Goal: Navigation & Orientation: Find specific page/section

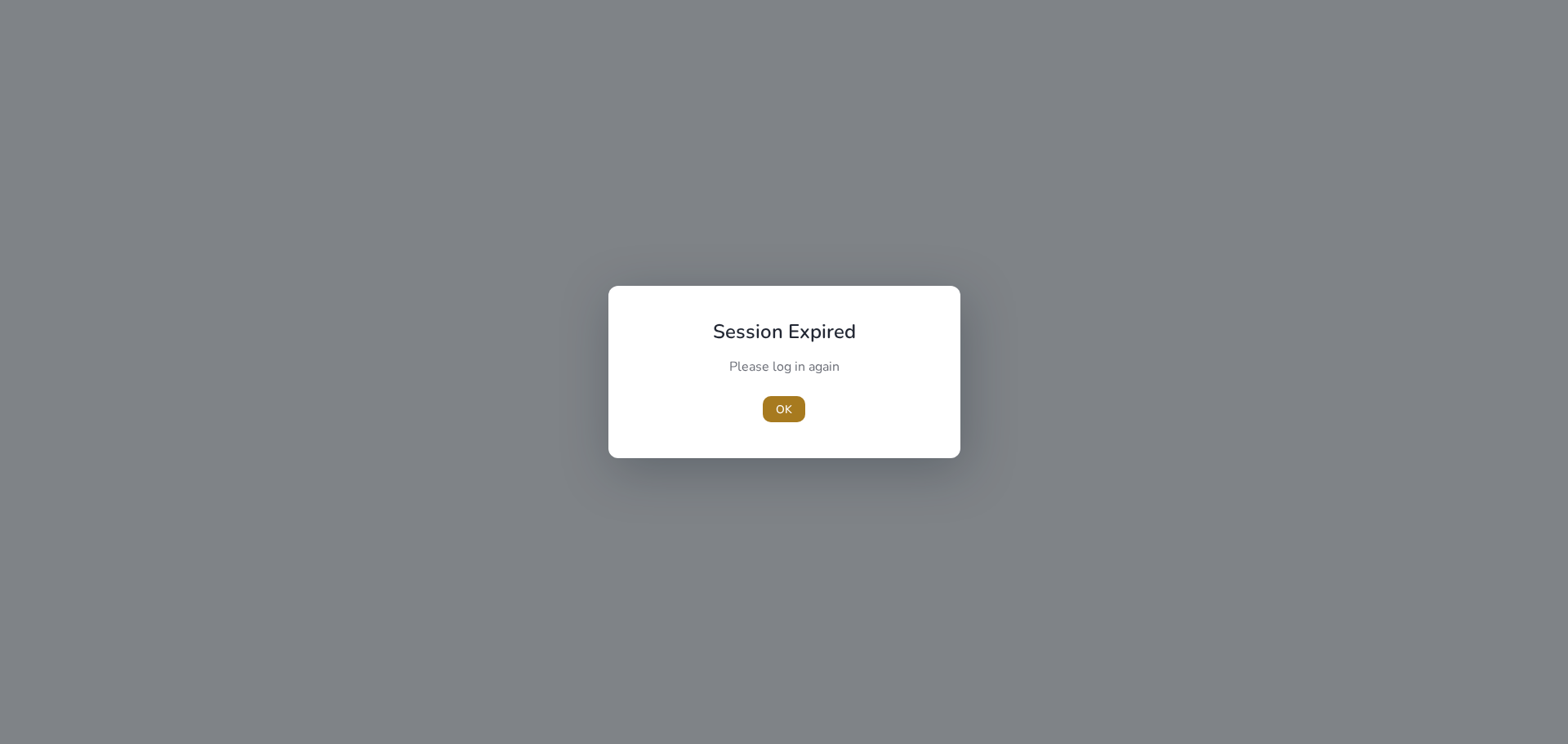
click at [787, 411] on span "OK" at bounding box center [784, 410] width 16 height 17
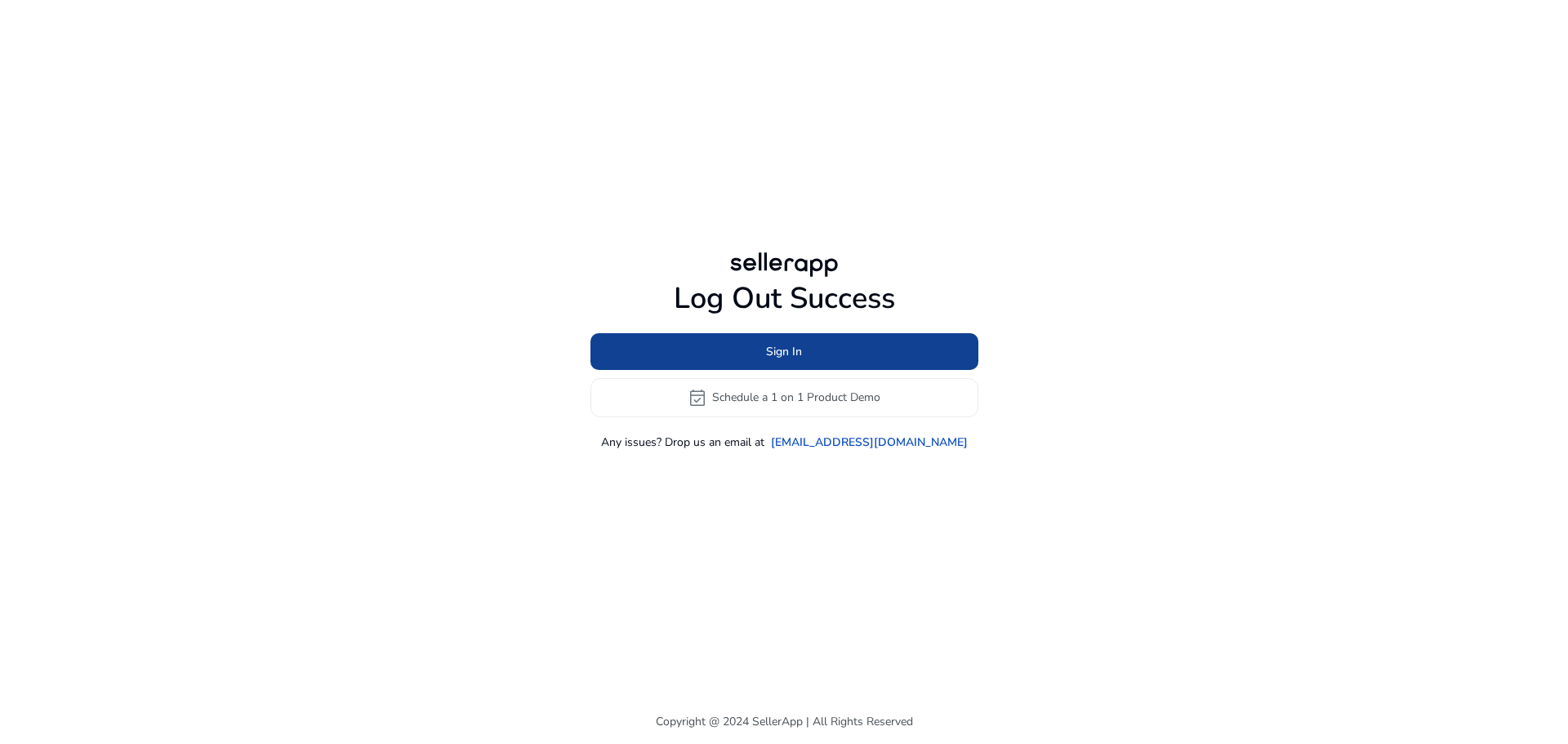
click at [712, 349] on span at bounding box center [784, 351] width 388 height 39
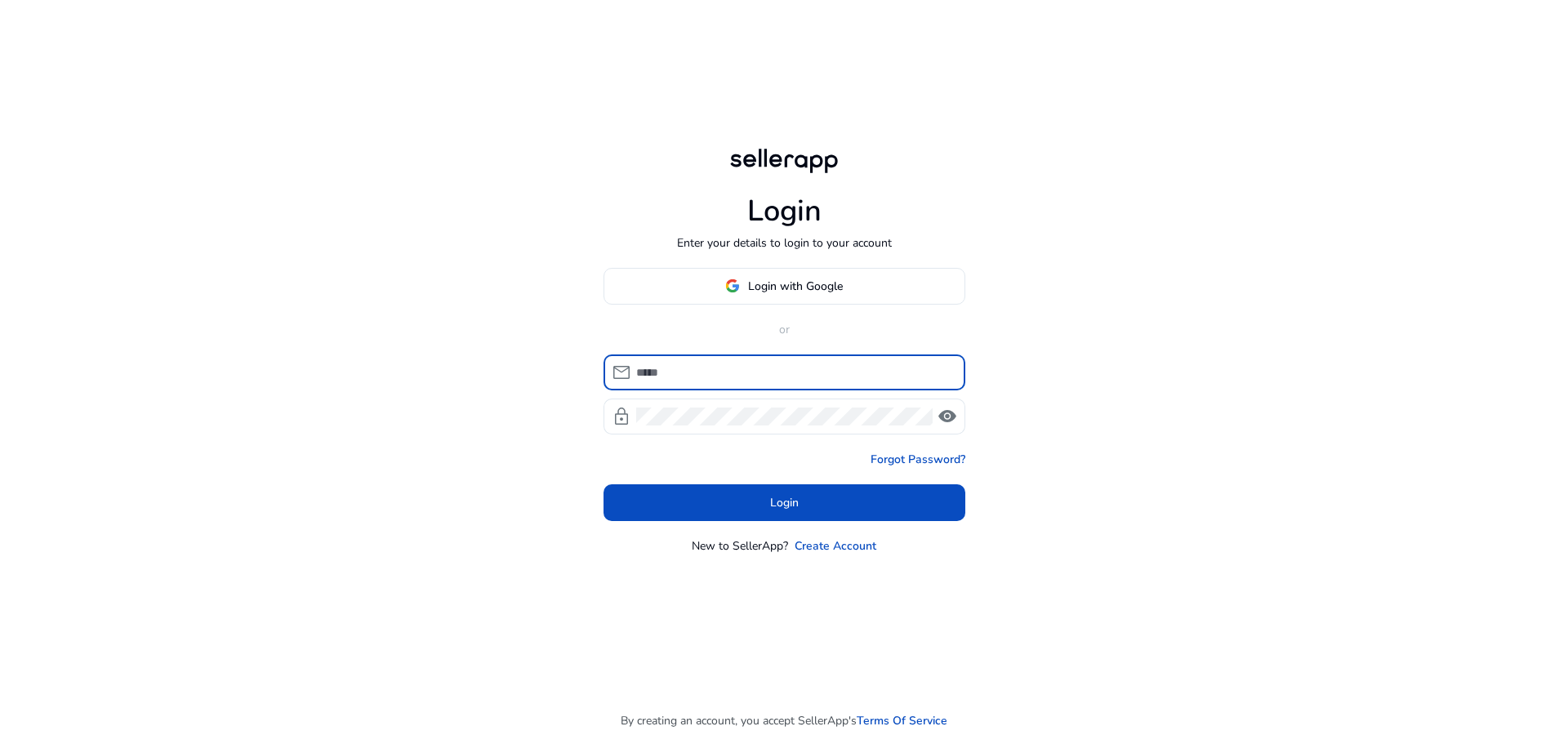
click at [733, 378] on input at bounding box center [794, 372] width 316 height 18
type input "**********"
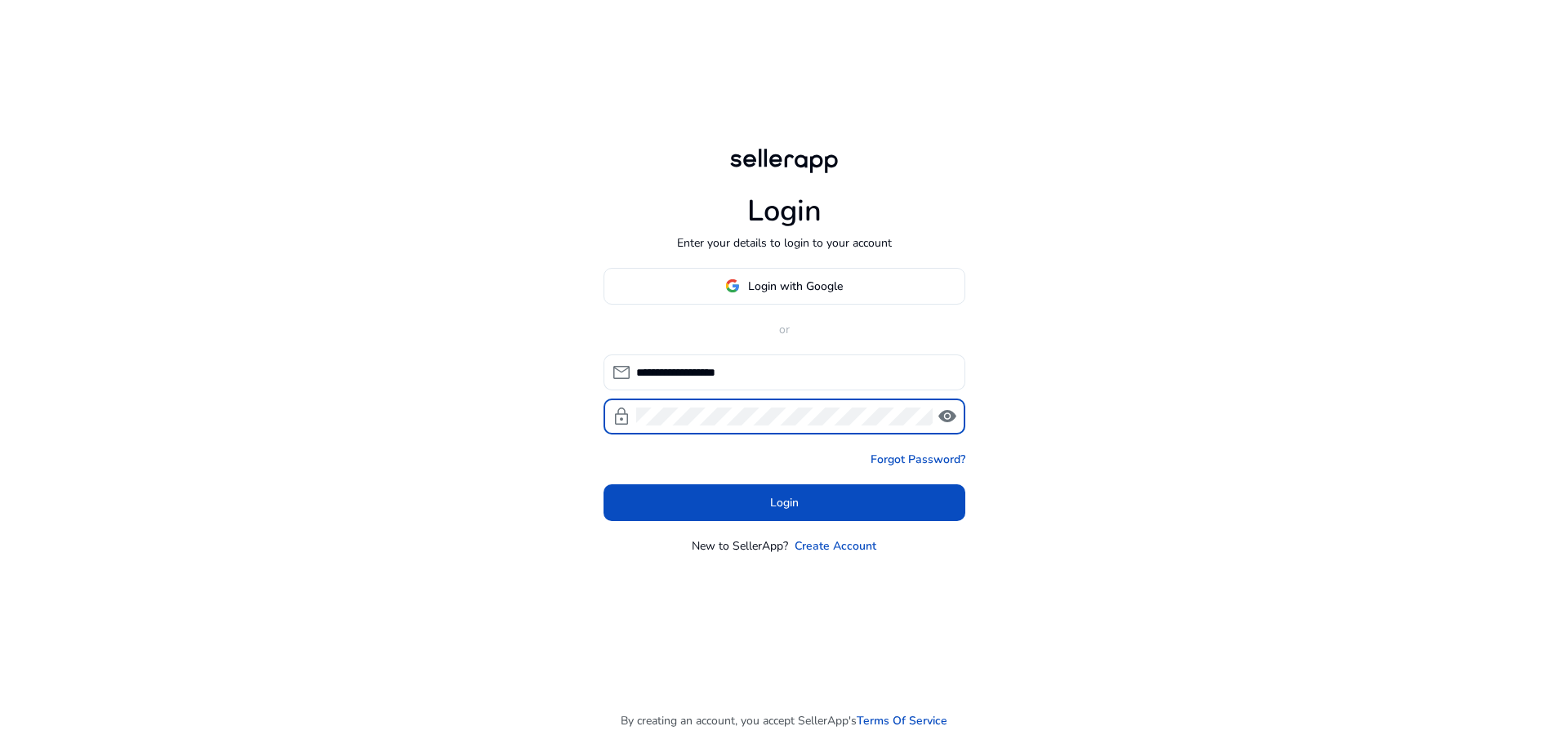
click button "Login" at bounding box center [784, 502] width 362 height 37
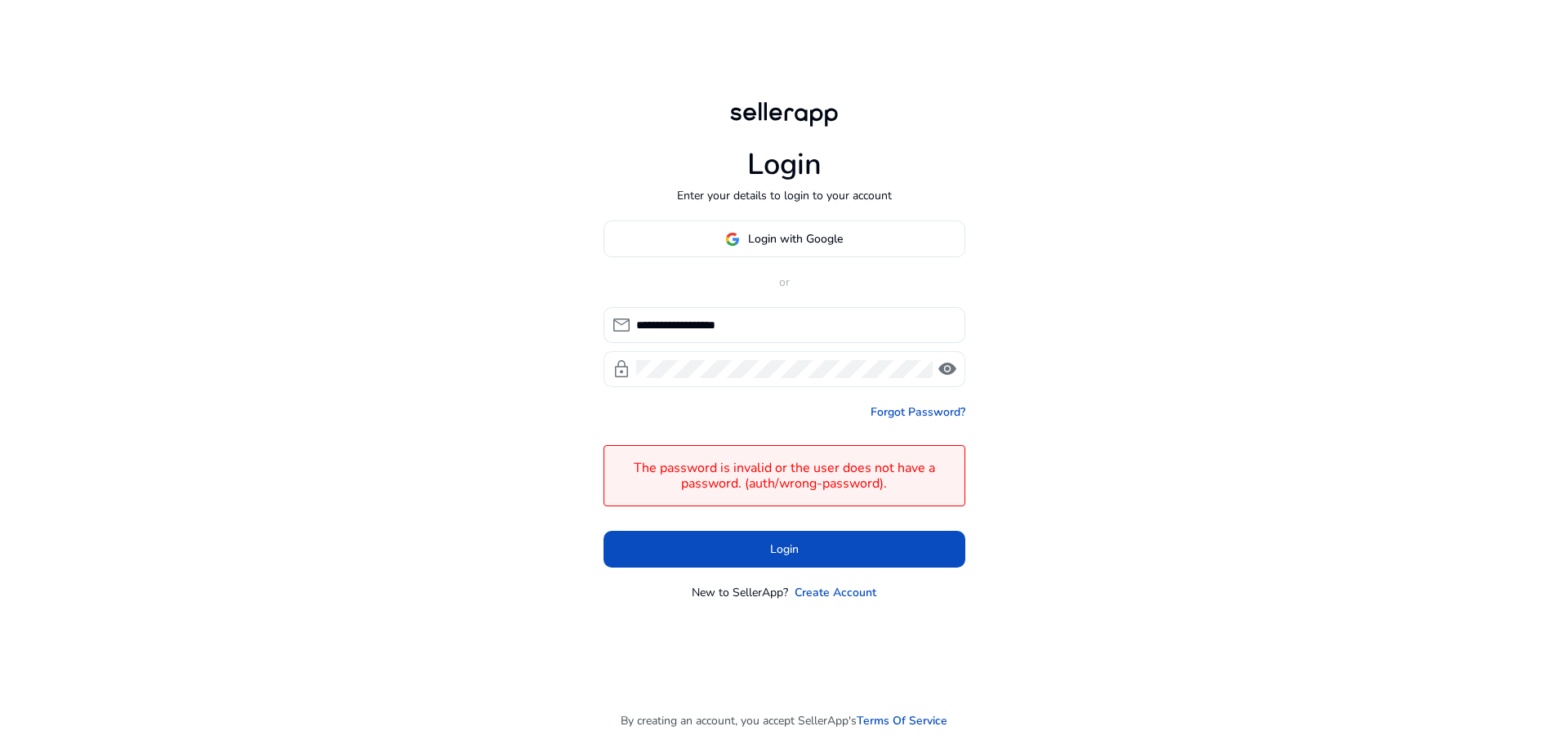
click at [945, 369] on span "visibility" at bounding box center [947, 368] width 20 height 20
click button "Login" at bounding box center [784, 549] width 362 height 37
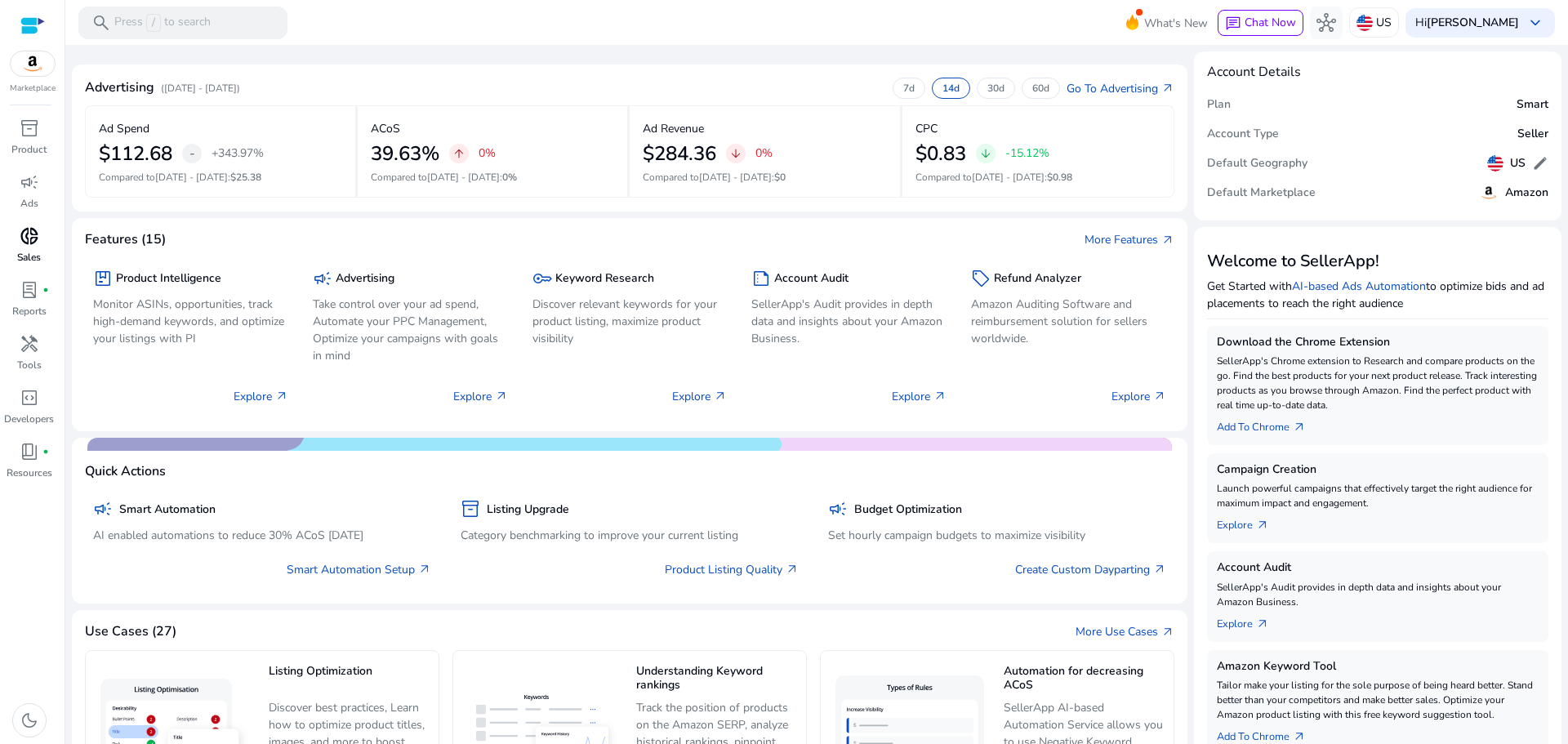
click at [23, 234] on span "donut_small" at bounding box center [29, 236] width 20 height 20
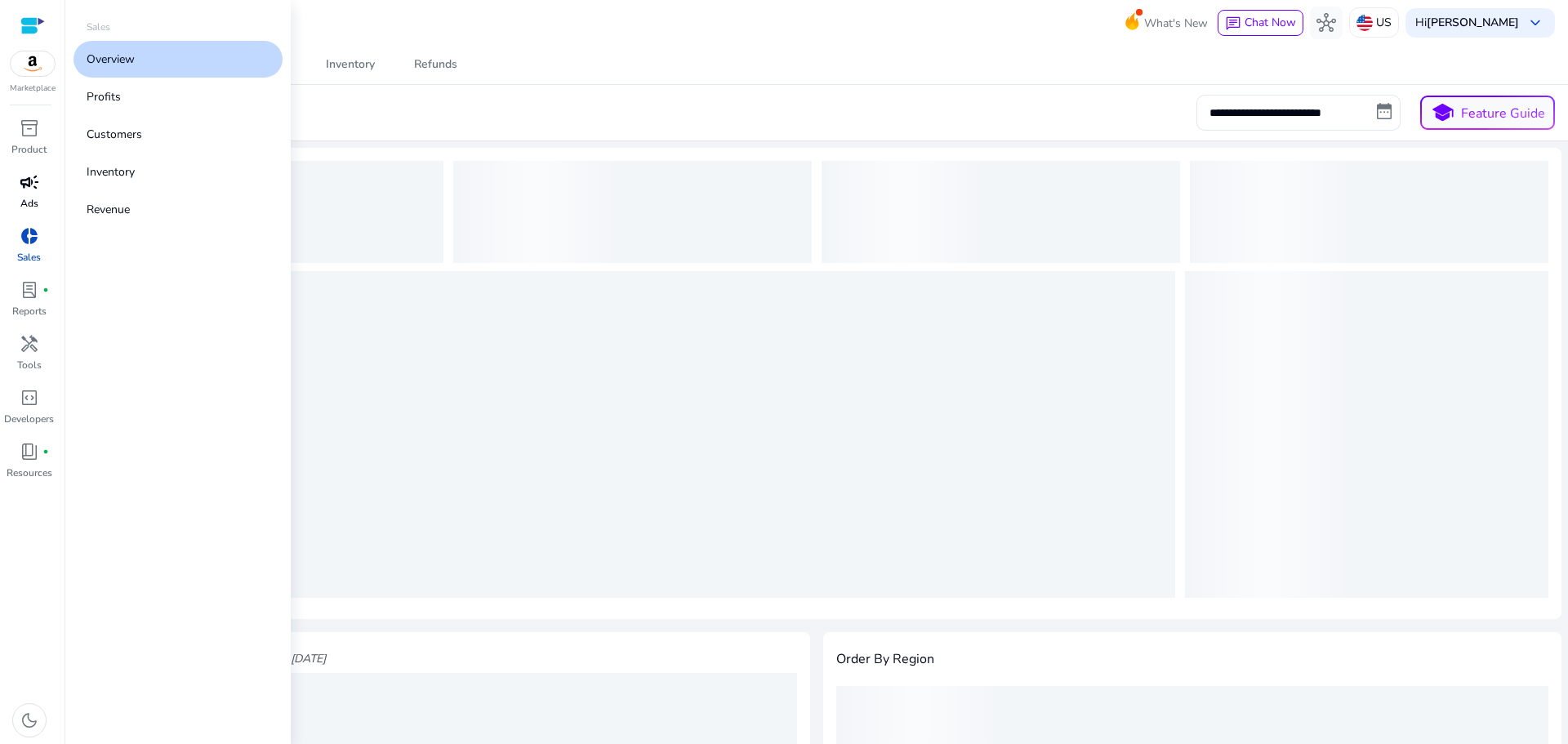
click at [34, 199] on p "Ads" at bounding box center [29, 204] width 18 height 15
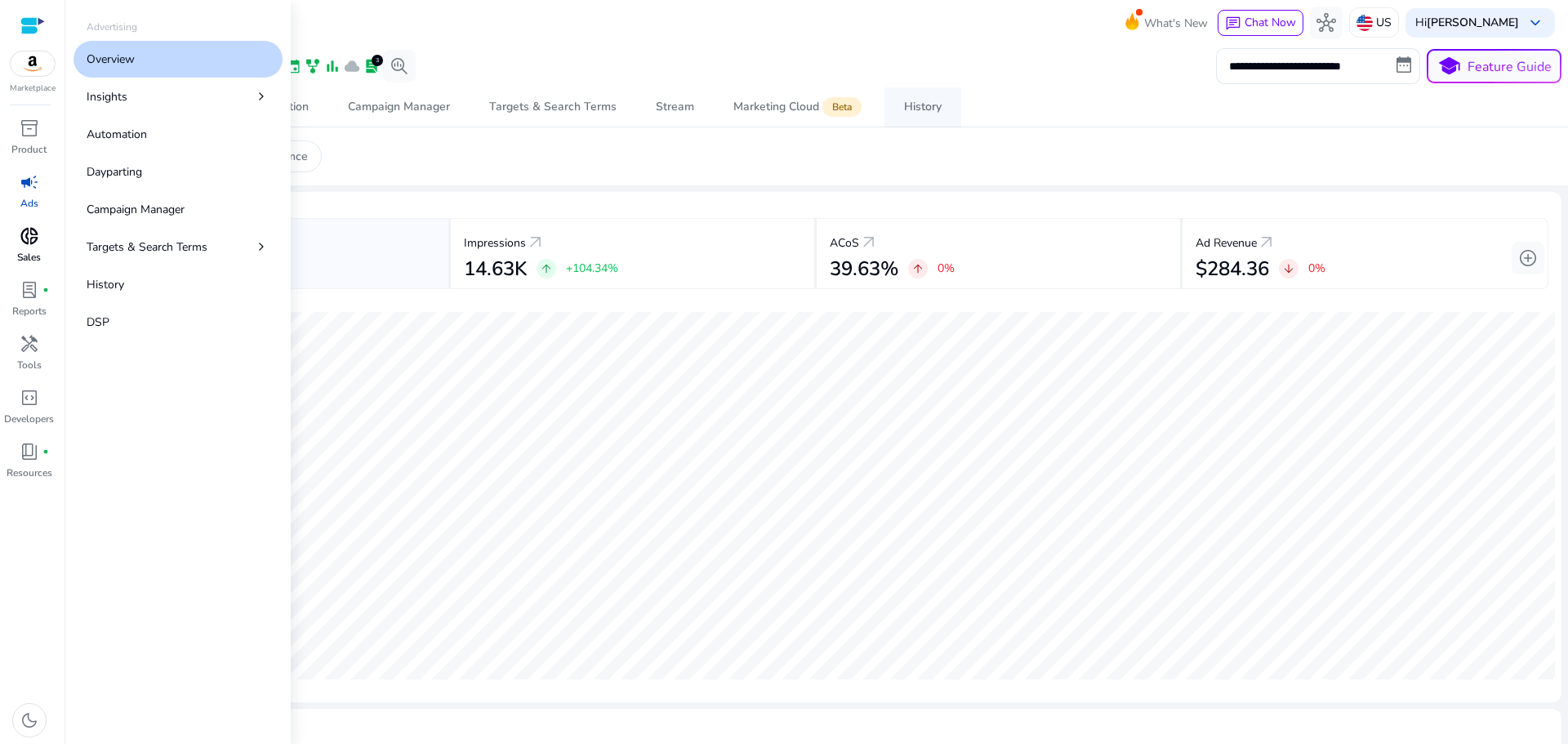
click at [925, 112] on div "History" at bounding box center [923, 107] width 38 height 11
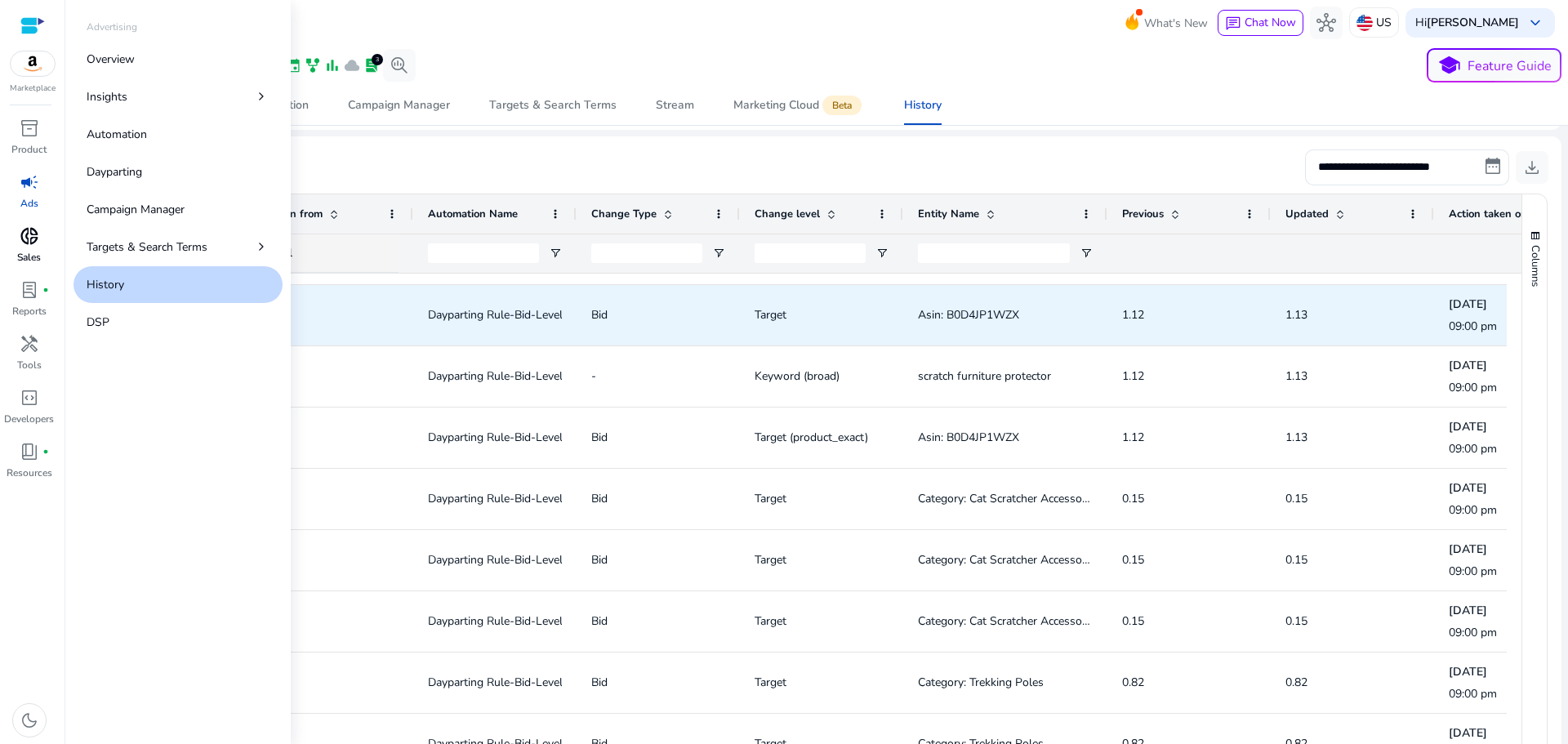
scroll to position [894, 0]
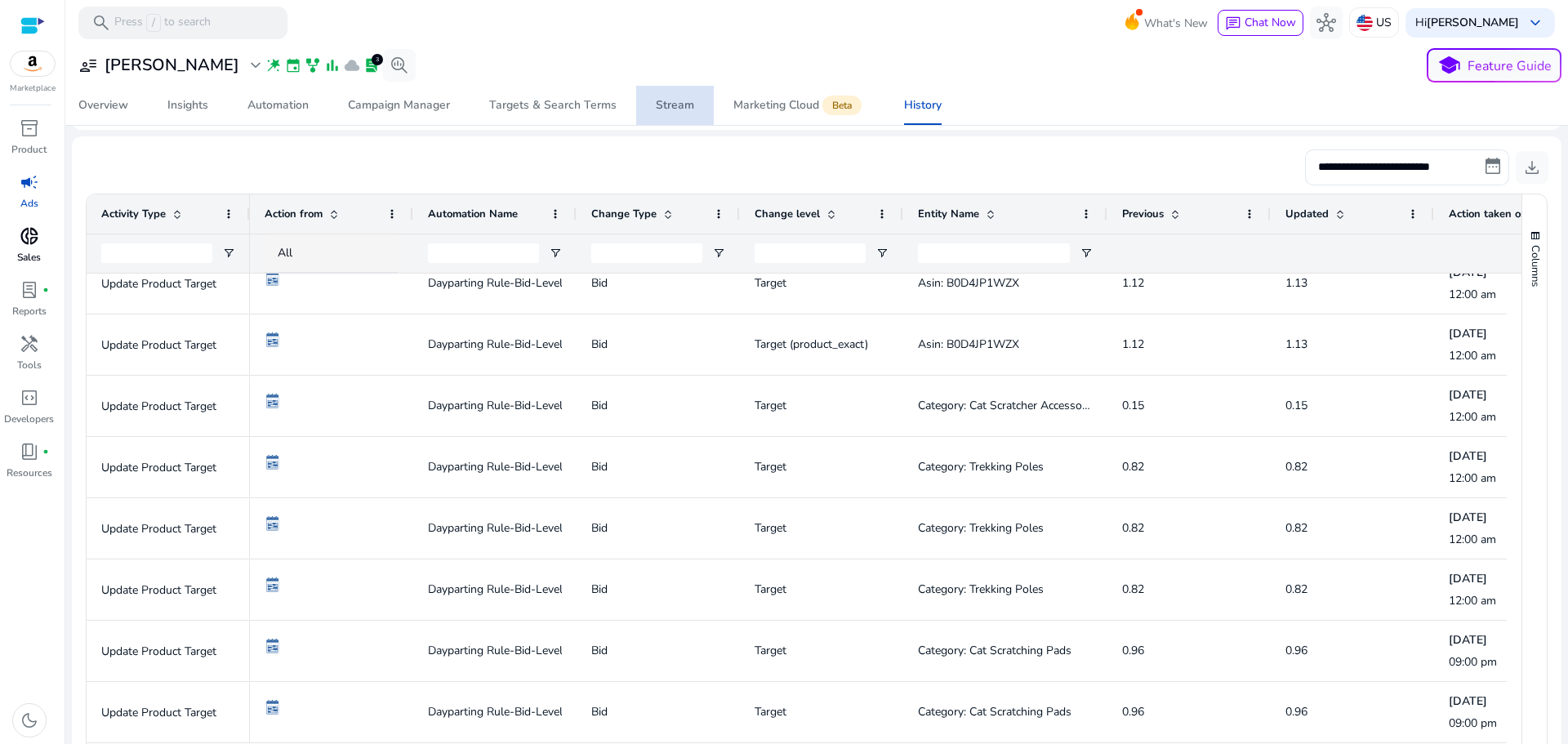
click at [687, 105] on div "Stream" at bounding box center [675, 105] width 39 height 11
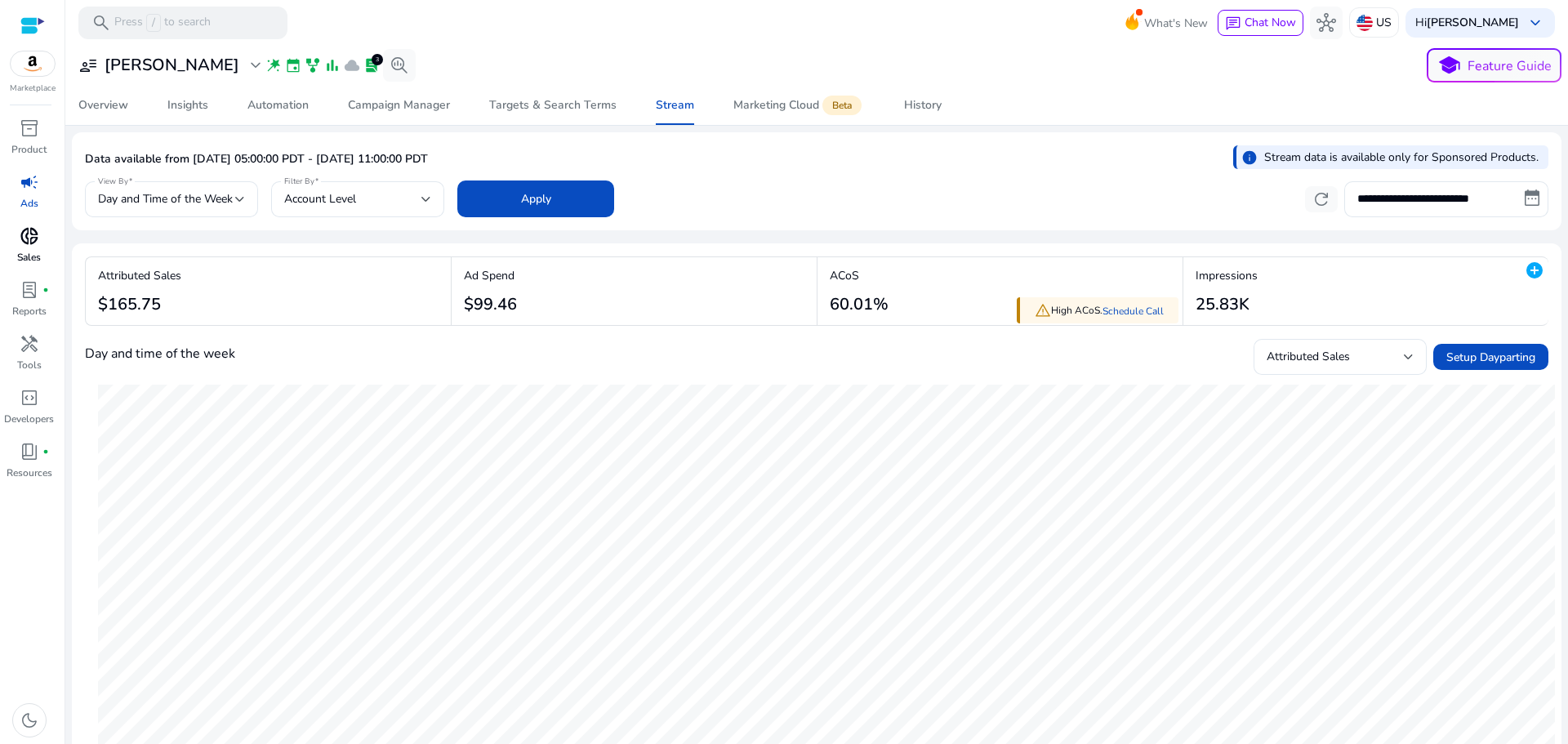
click at [1165, 135] on mat-card "**********" at bounding box center [815, 181] width 1489 height 98
click at [1013, 78] on div "**********" at bounding box center [815, 65] width 1489 height 34
click at [516, 43] on mat-toolbar "search Press / to search What's New chat Chat Now hub US Hi [PERSON_NAME] keybo…" at bounding box center [816, 23] width 1502 height 45
click at [536, 43] on mat-toolbar "search Press / to search What's New chat Chat Now hub US Hi [PERSON_NAME] keybo…" at bounding box center [816, 23] width 1502 height 45
click at [1031, 151] on div "Data available from [DATE] 05:00:00 PDT - [DATE] 11:00:00 PDT info Stream data …" at bounding box center [815, 162] width 1463 height 32
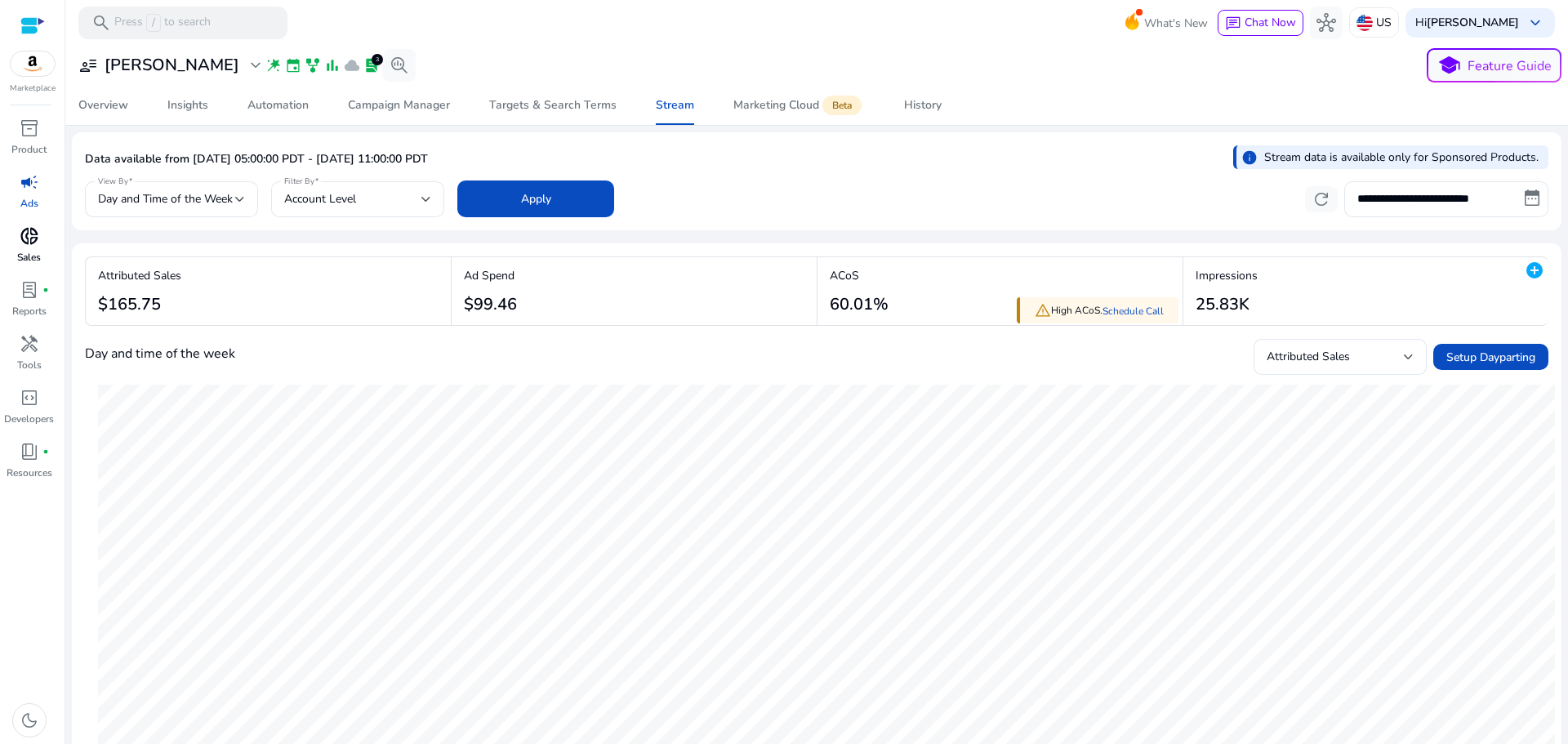
click at [440, 46] on div at bounding box center [816, 46] width 1502 height 3
click at [20, 239] on span "donut_small" at bounding box center [29, 236] width 20 height 20
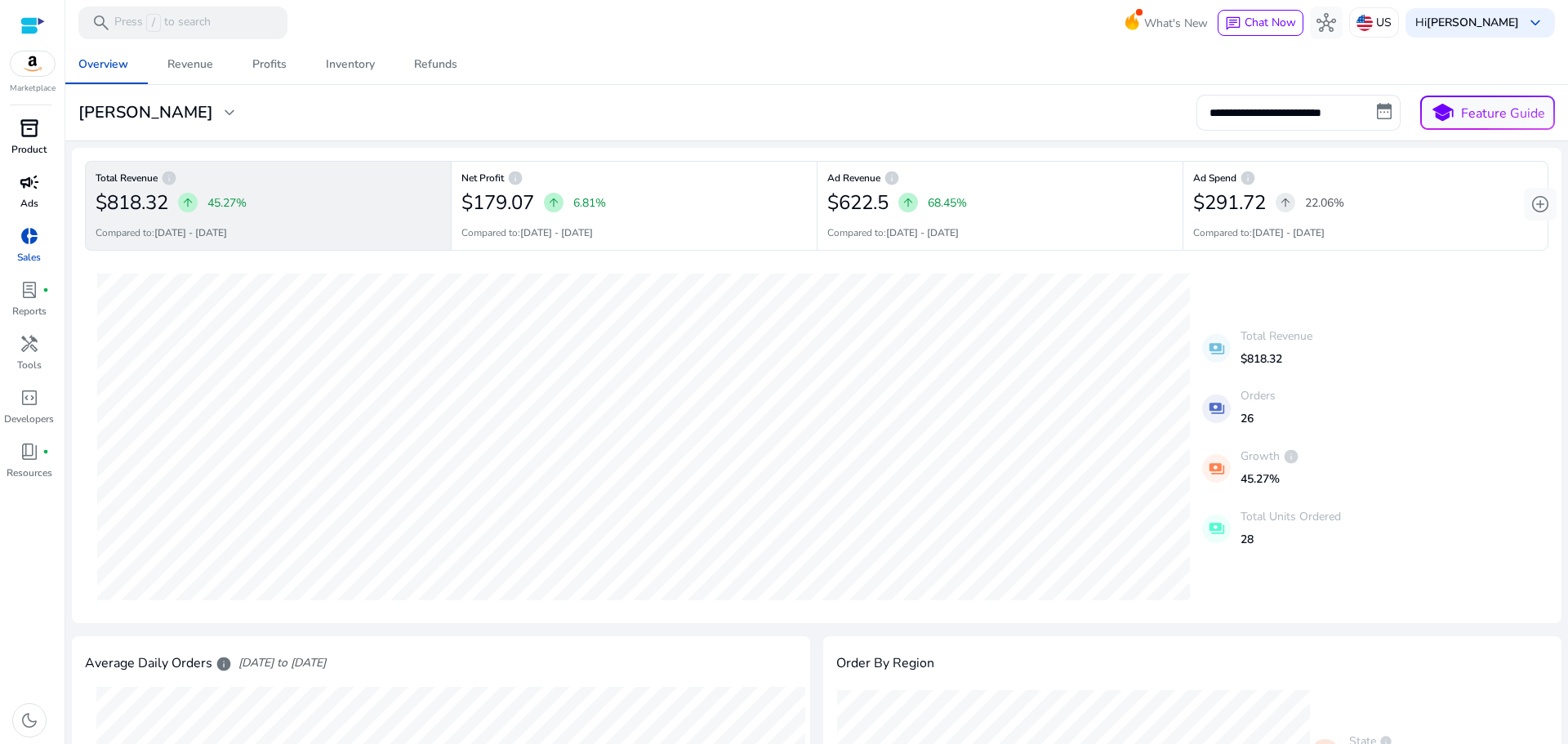
click at [38, 144] on p "Product" at bounding box center [28, 149] width 35 height 15
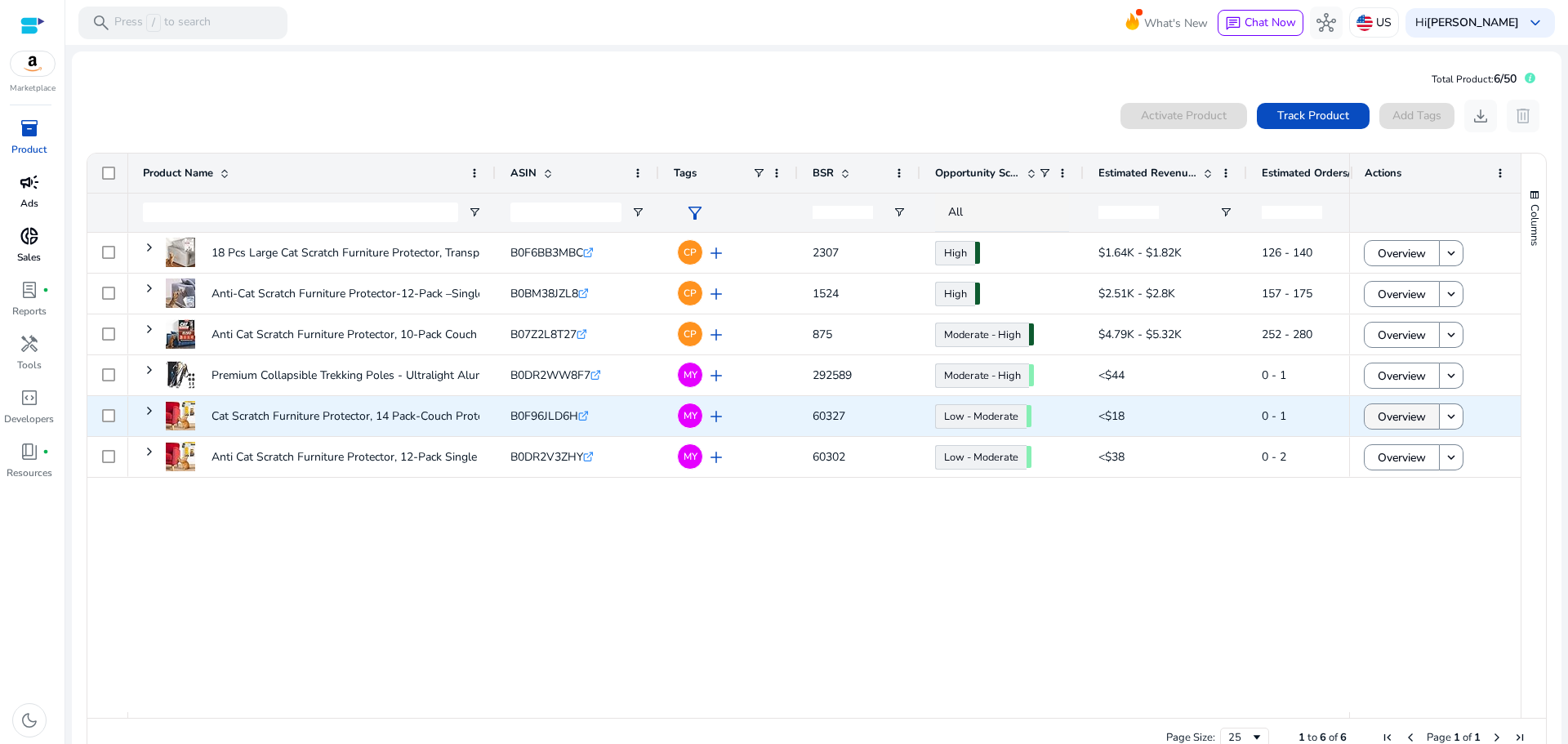
click at [1382, 421] on span "Overview" at bounding box center [1401, 417] width 48 height 34
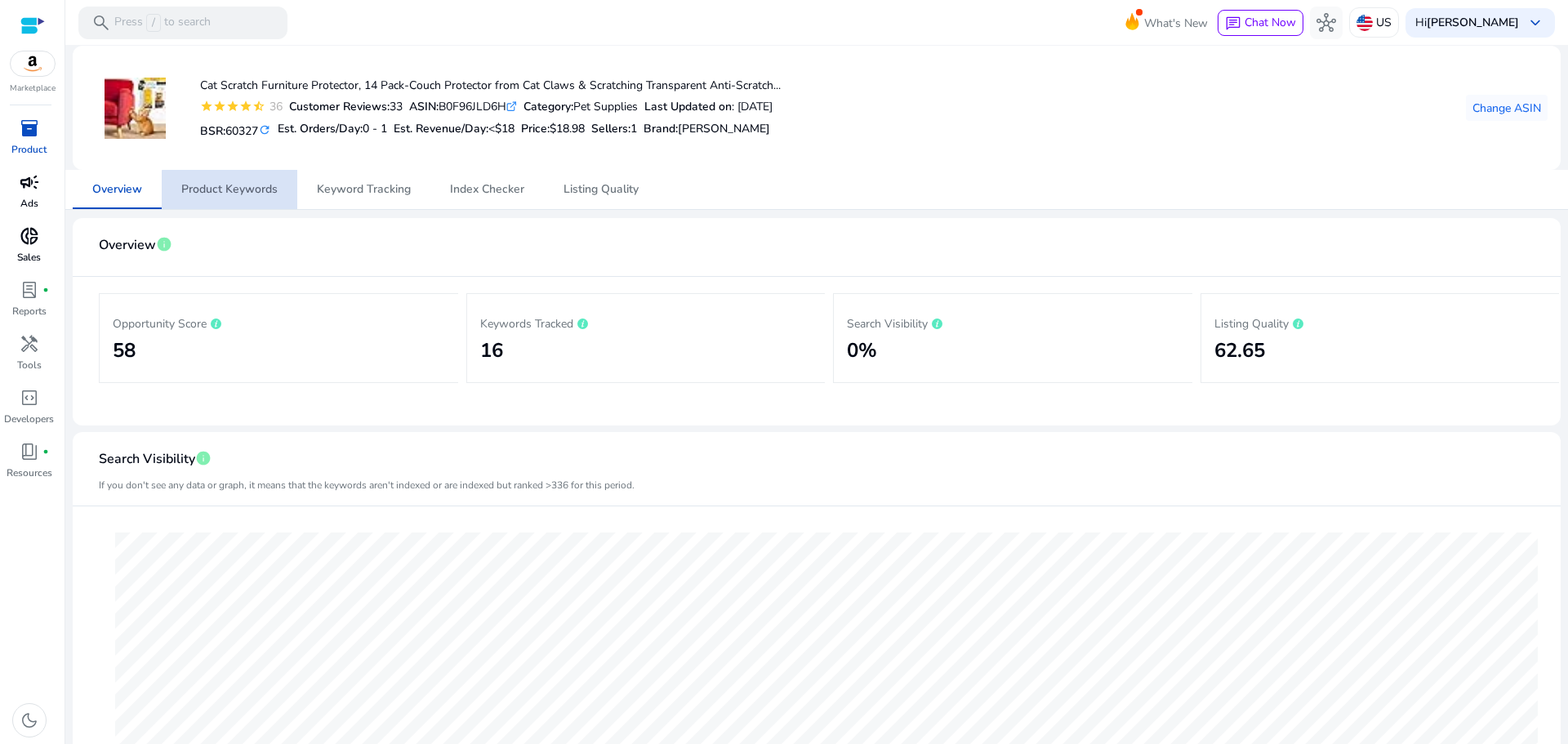
click at [245, 194] on span "Product Keywords" at bounding box center [229, 190] width 97 height 11
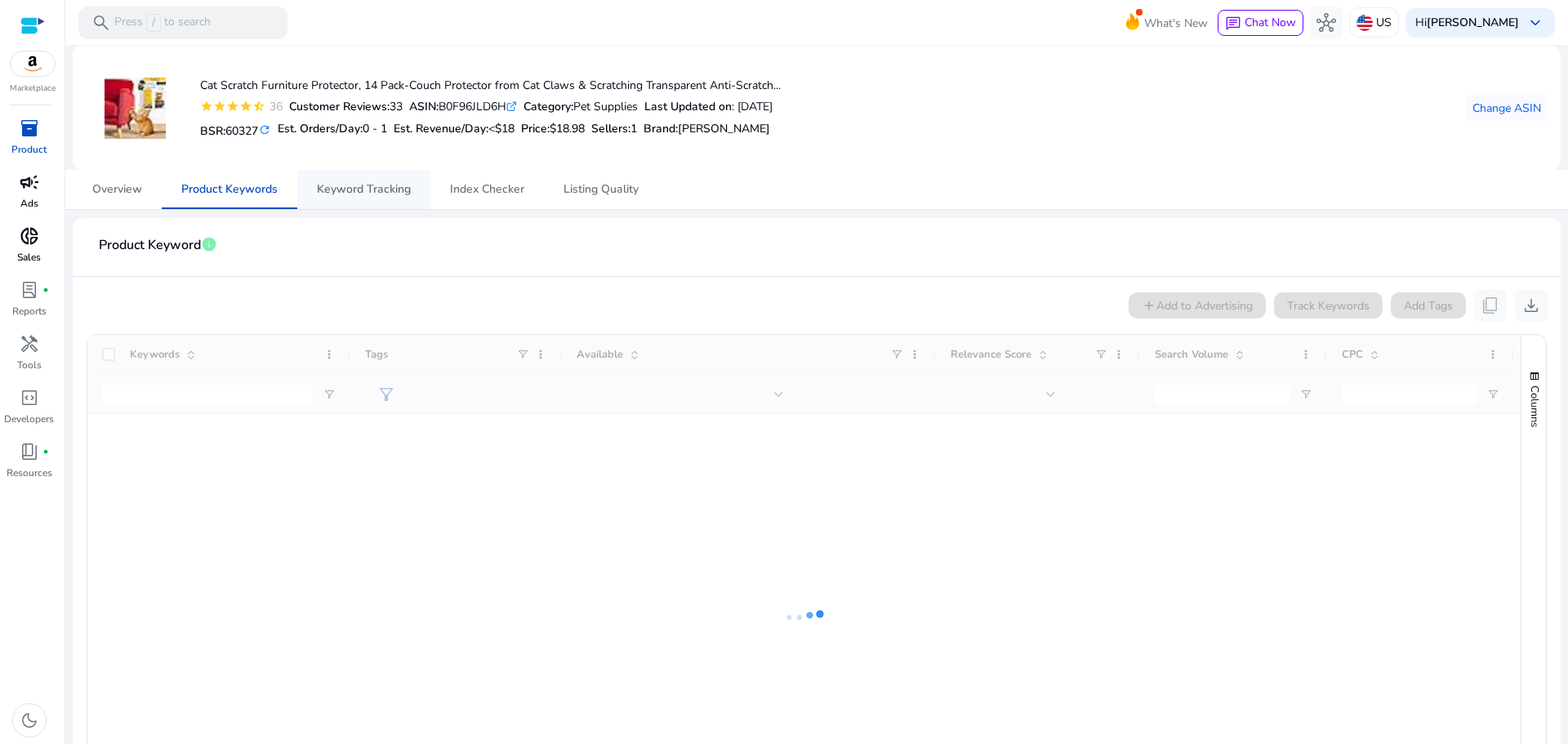
click at [359, 190] on span "Keyword Tracking" at bounding box center [364, 190] width 94 height 11
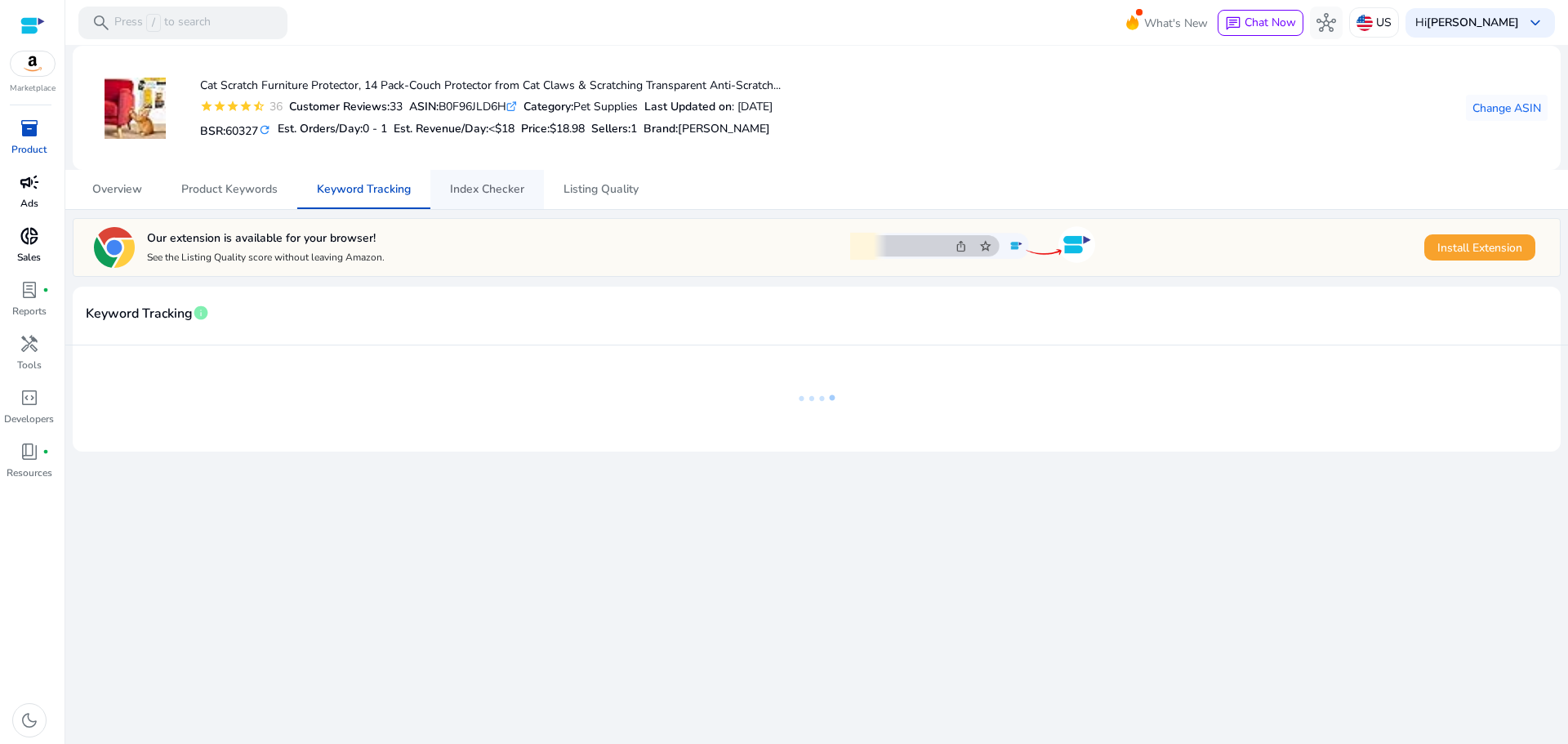
click at [465, 192] on span "Index Checker" at bounding box center [487, 190] width 74 height 11
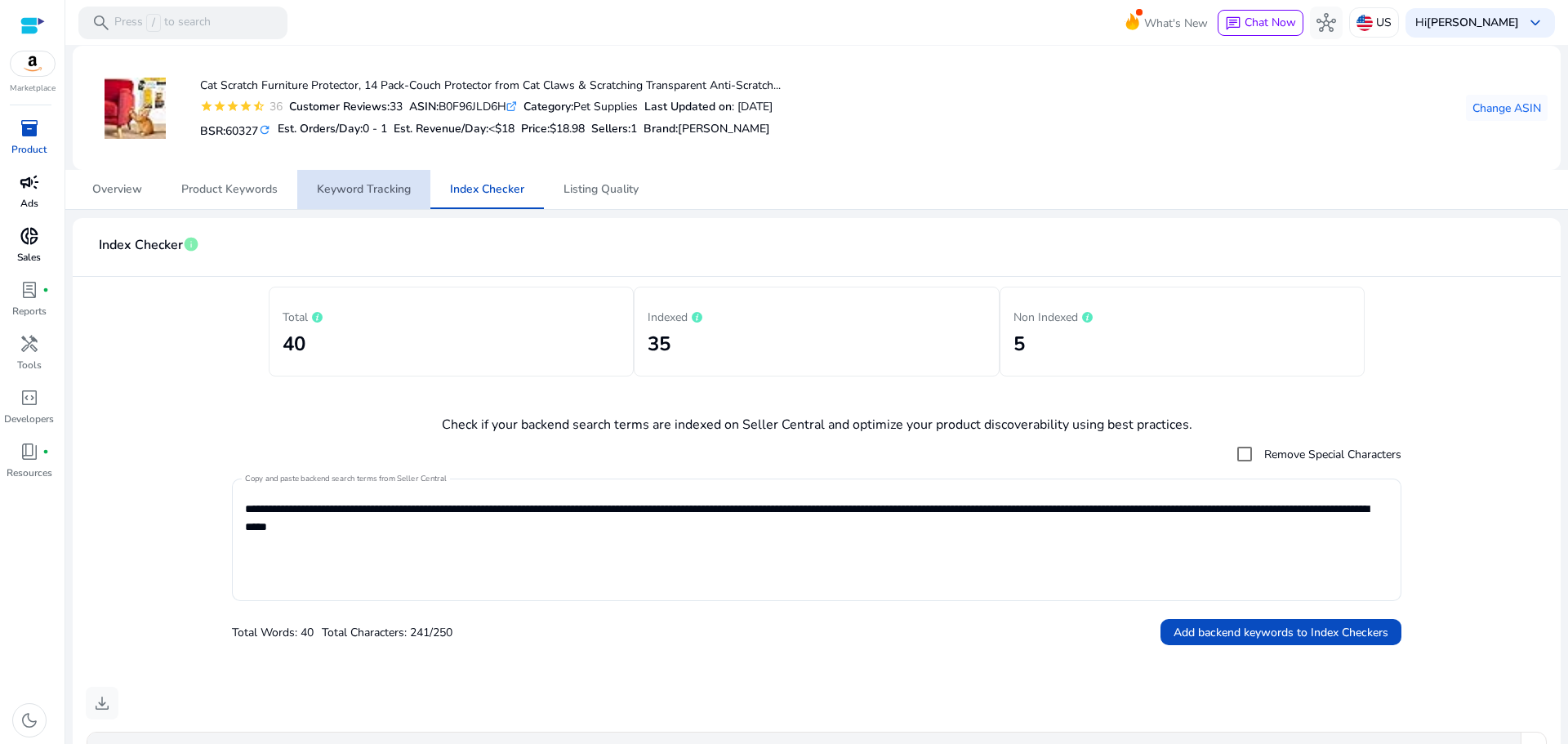
click at [362, 184] on span "Keyword Tracking" at bounding box center [364, 190] width 94 height 11
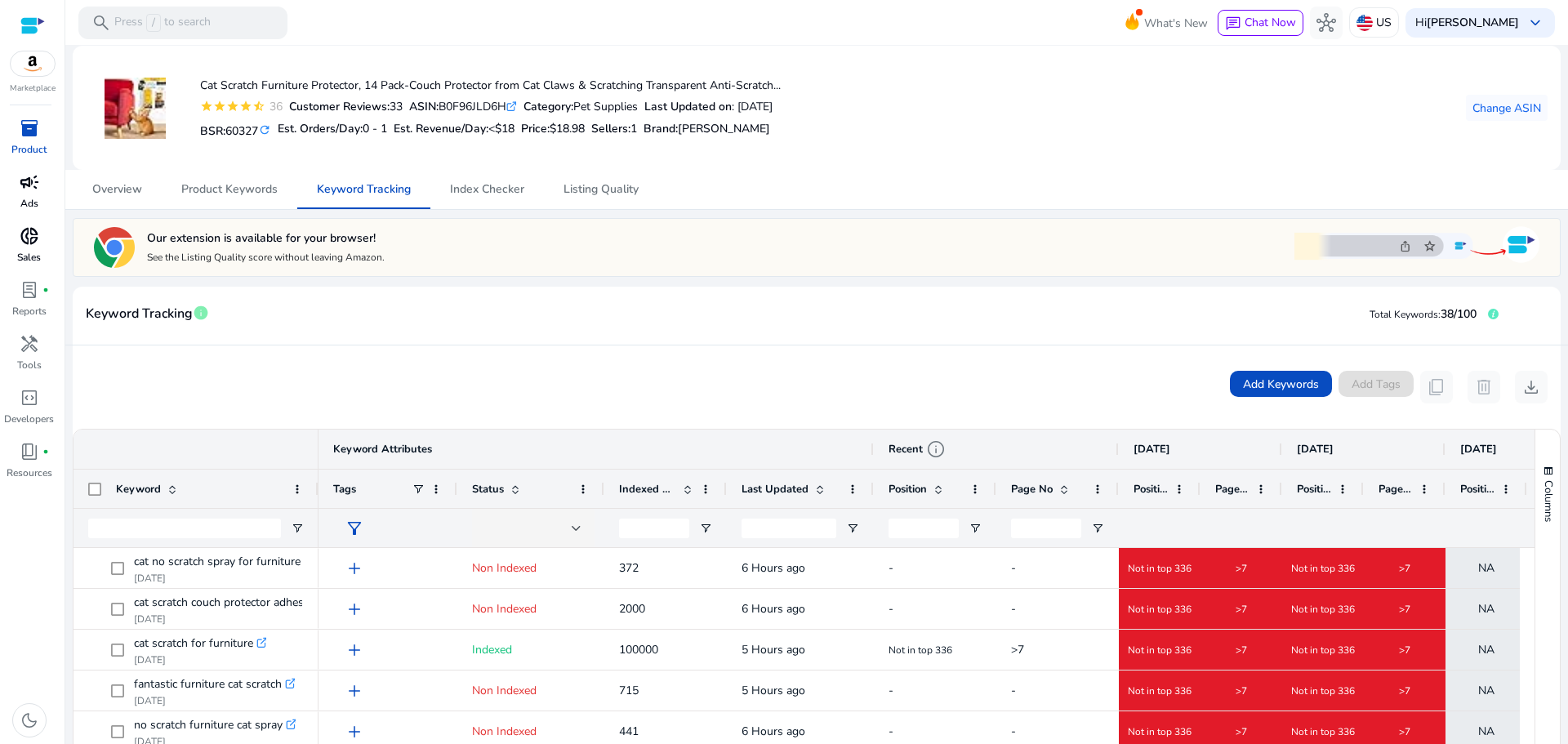
click at [28, 187] on span "campaign" at bounding box center [29, 181] width 20 height 20
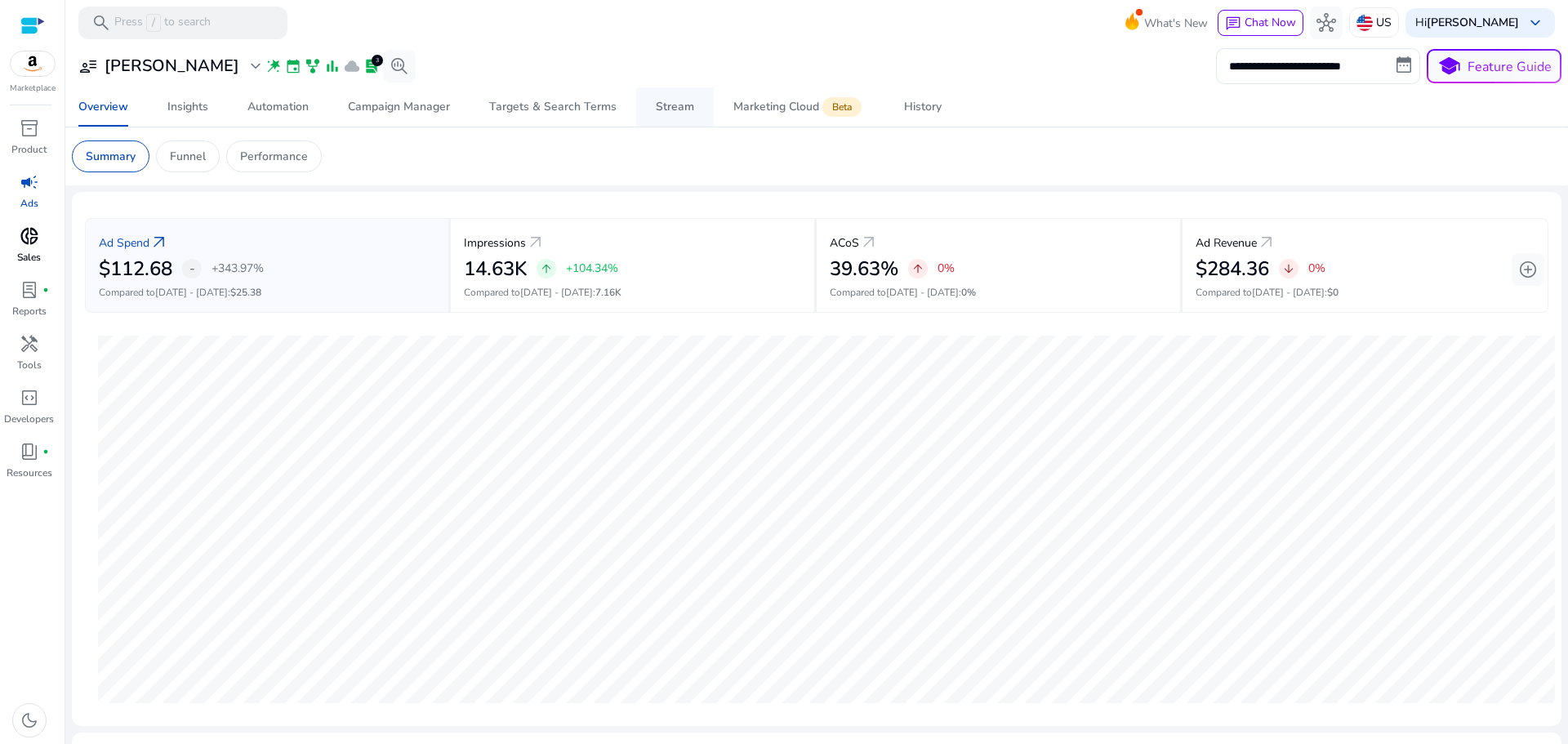
click at [665, 106] on div "Stream" at bounding box center [675, 107] width 39 height 11
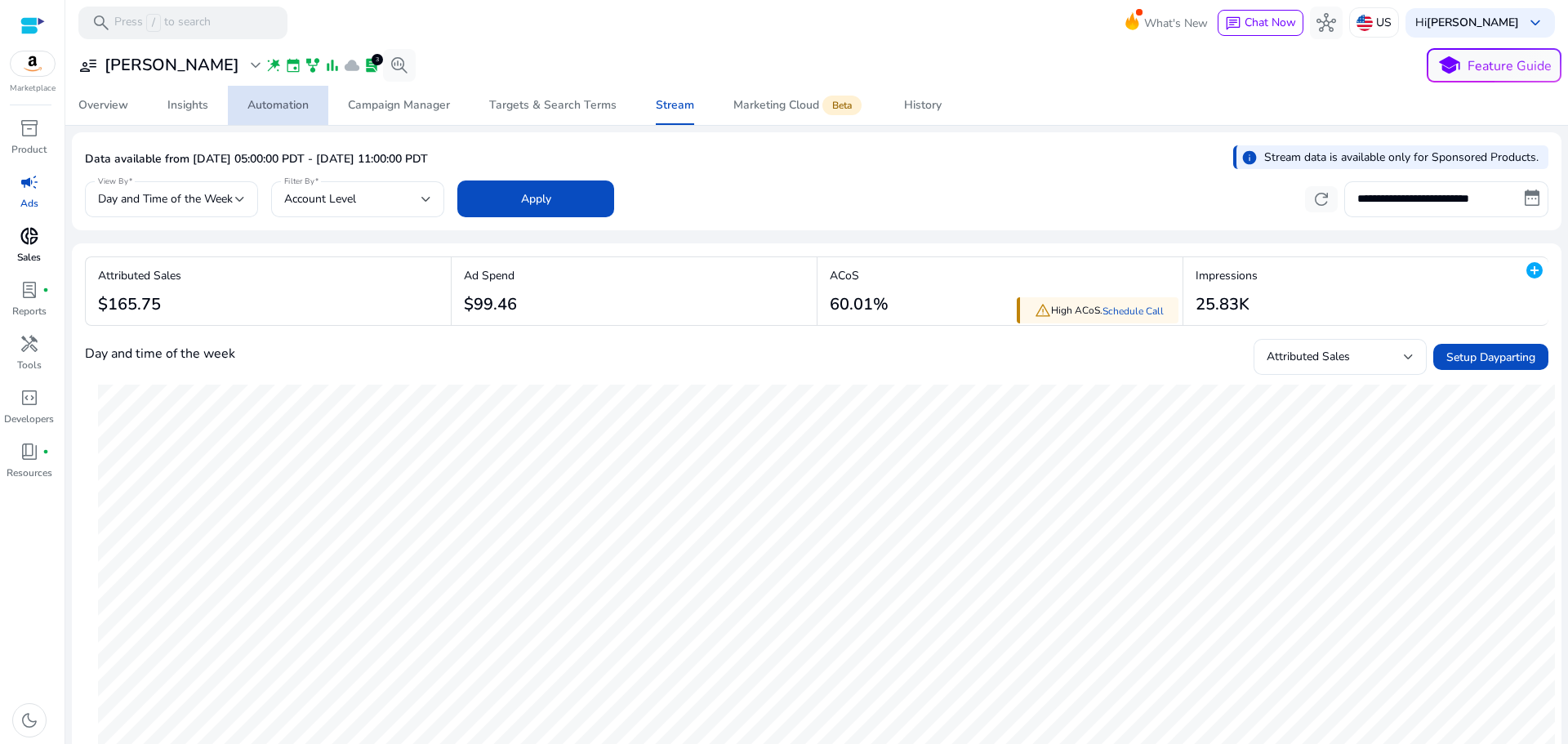
click at [282, 101] on div "Automation" at bounding box center [277, 105] width 61 height 11
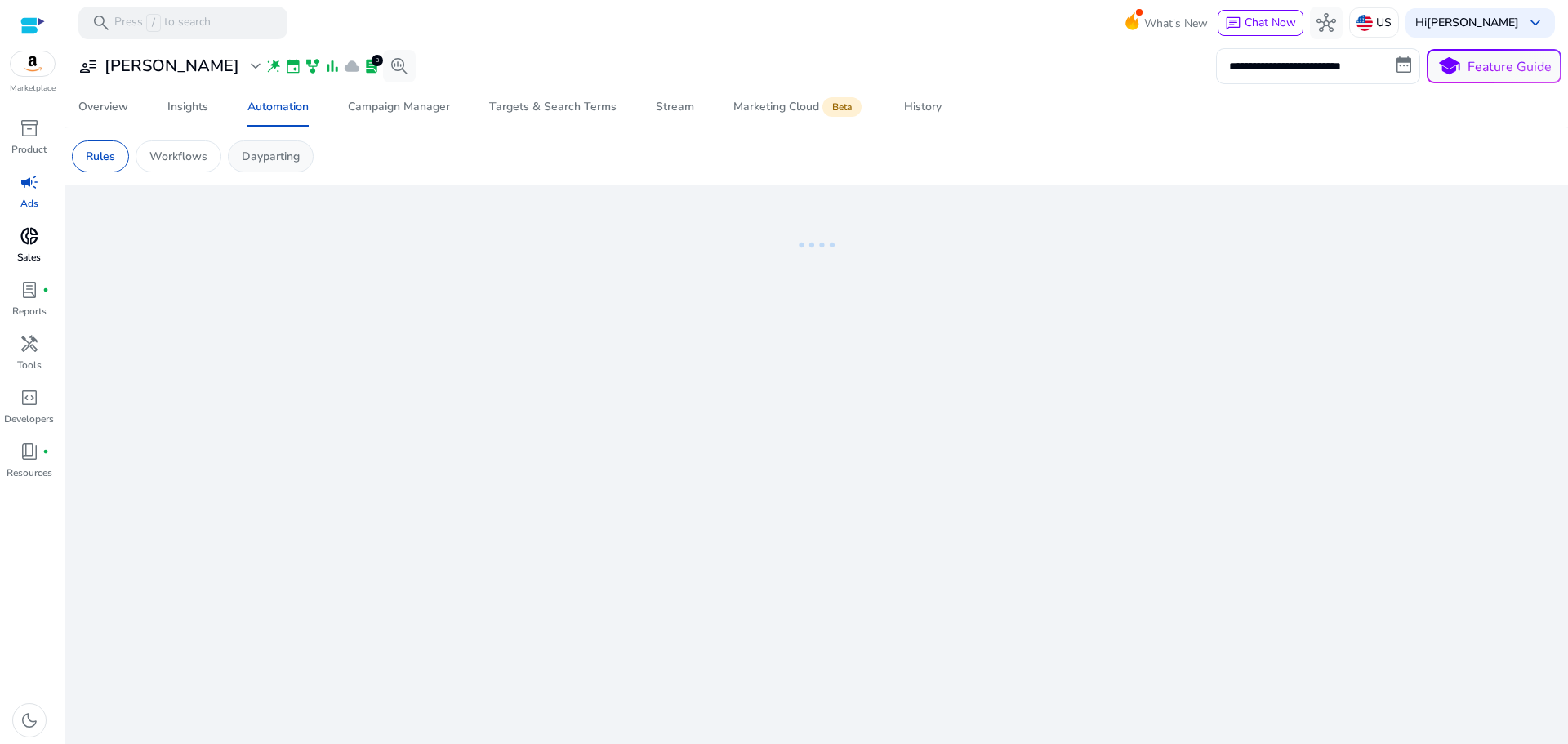
click at [272, 160] on p "Dayparting" at bounding box center [271, 156] width 58 height 17
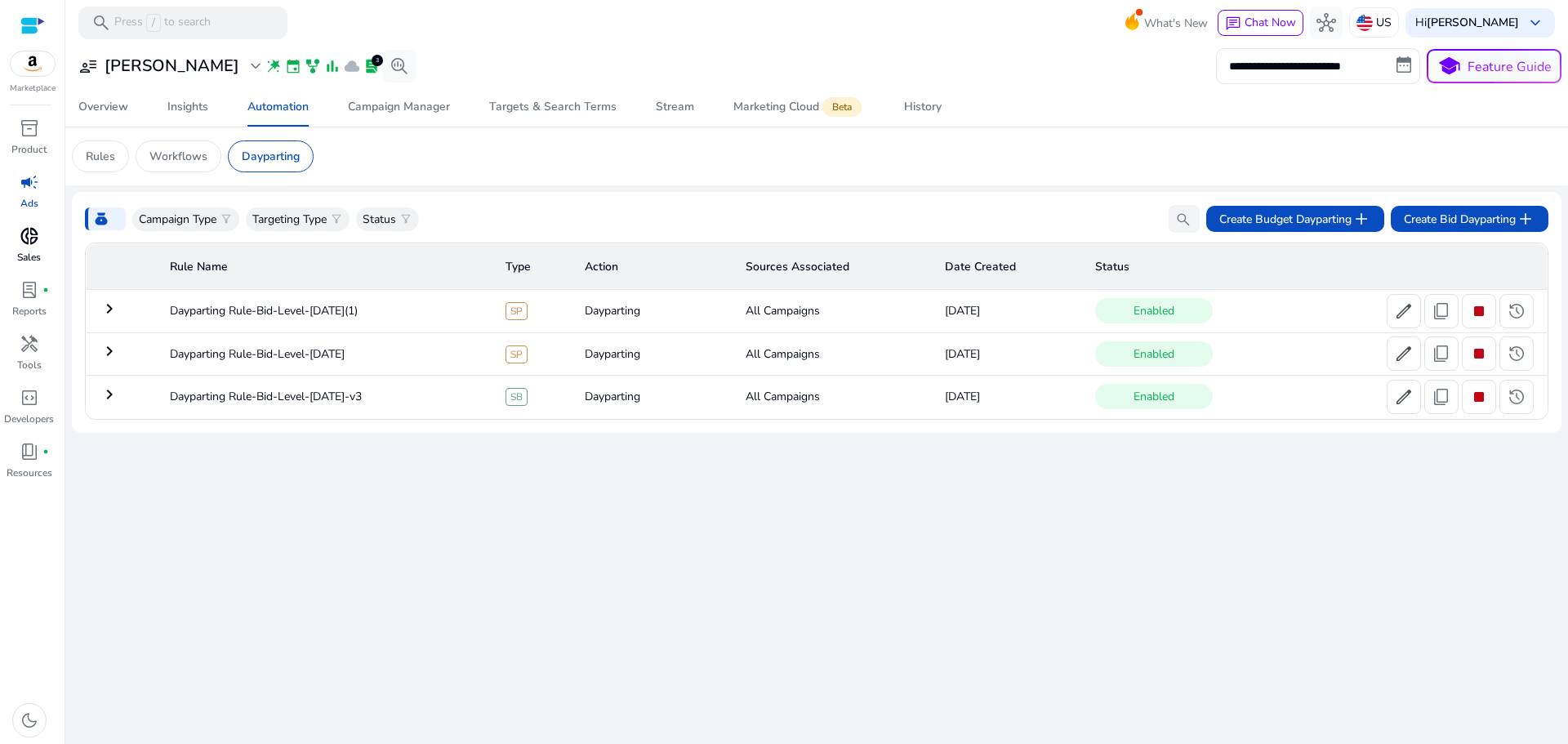
click at [103, 306] on mat-icon "keyboard_arrow_right" at bounding box center [109, 308] width 20 height 20
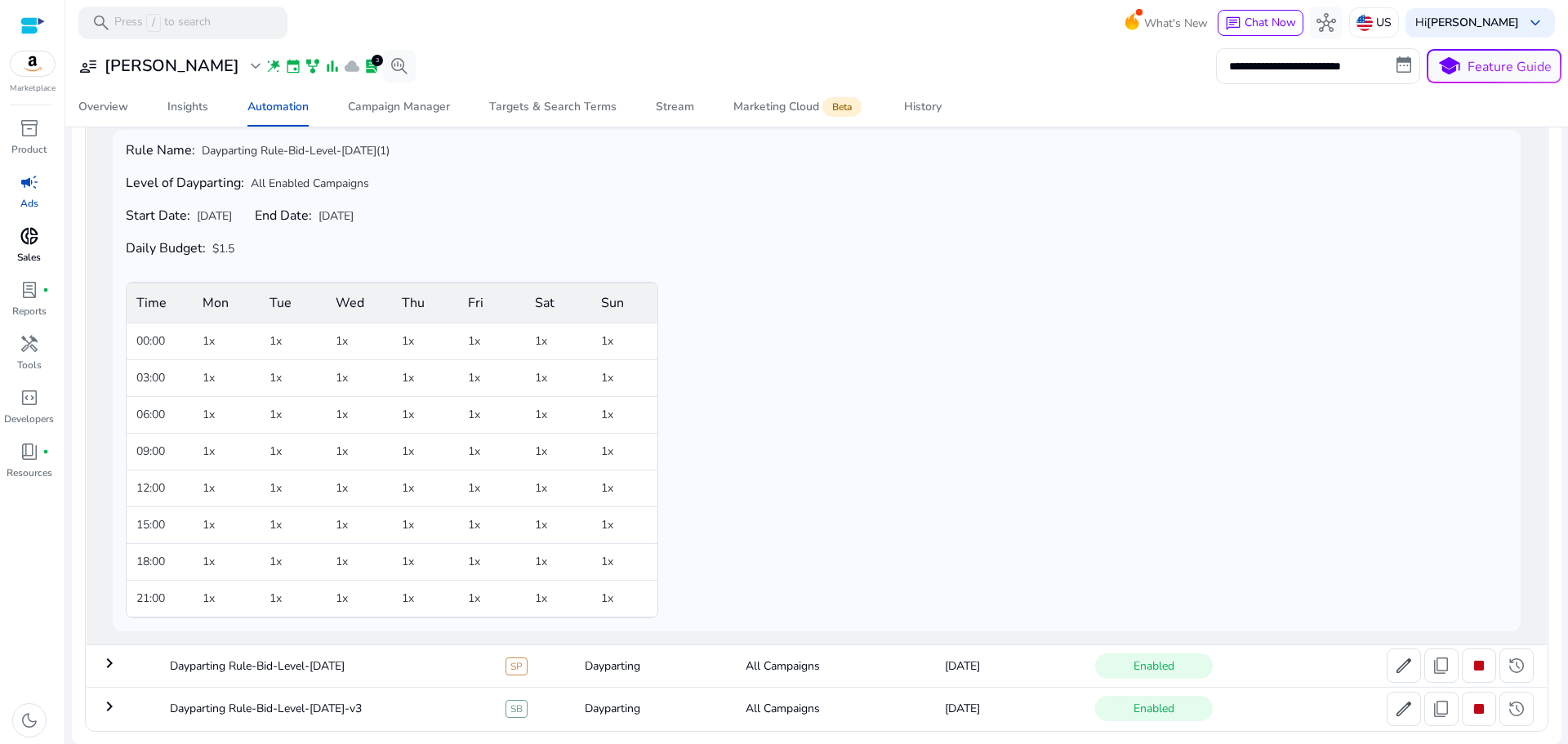
scroll to position [217, 0]
click at [109, 664] on mat-icon "keyboard_arrow_right" at bounding box center [109, 661] width 20 height 20
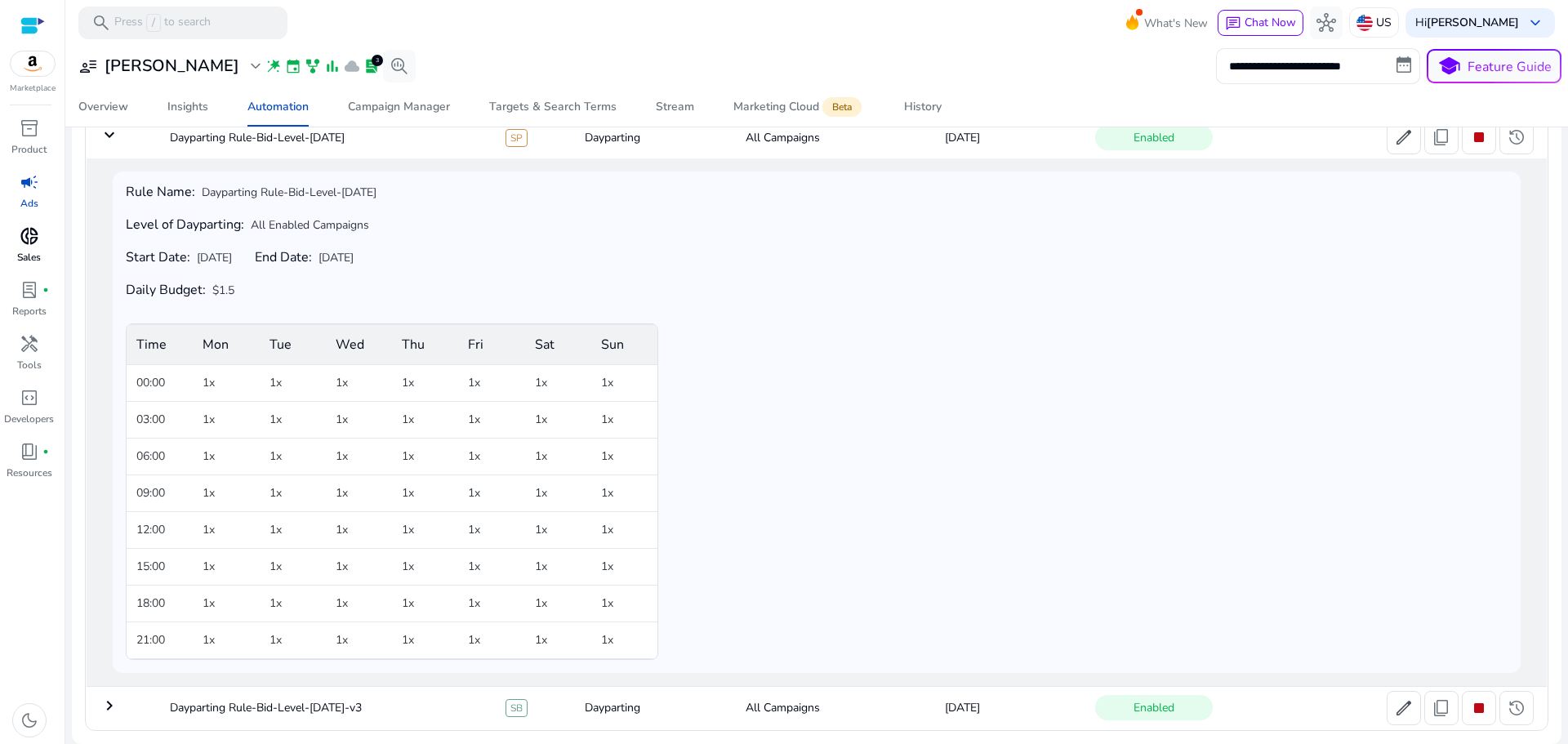
click at [109, 699] on mat-icon "keyboard_arrow_right" at bounding box center [109, 705] width 20 height 20
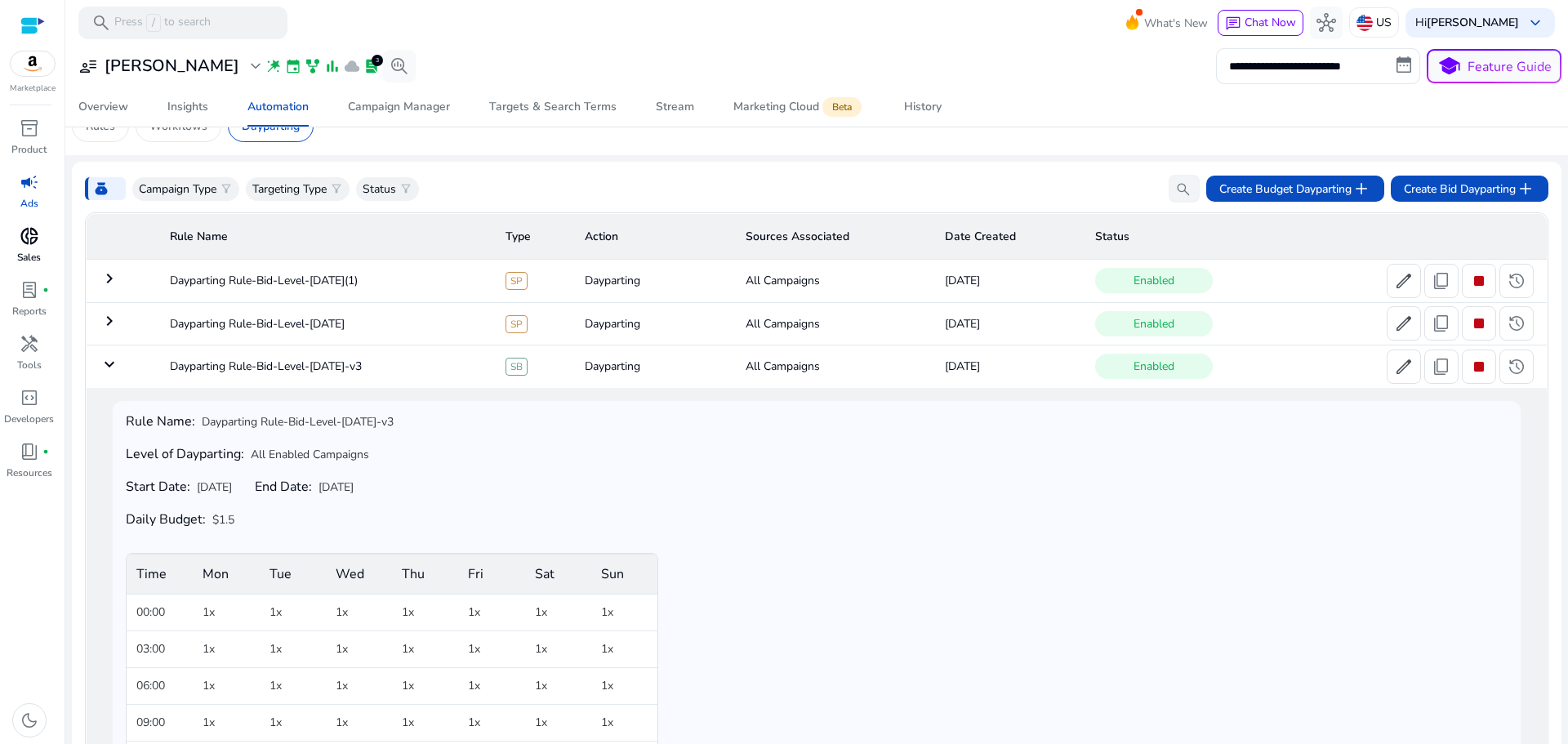
scroll to position [0, 0]
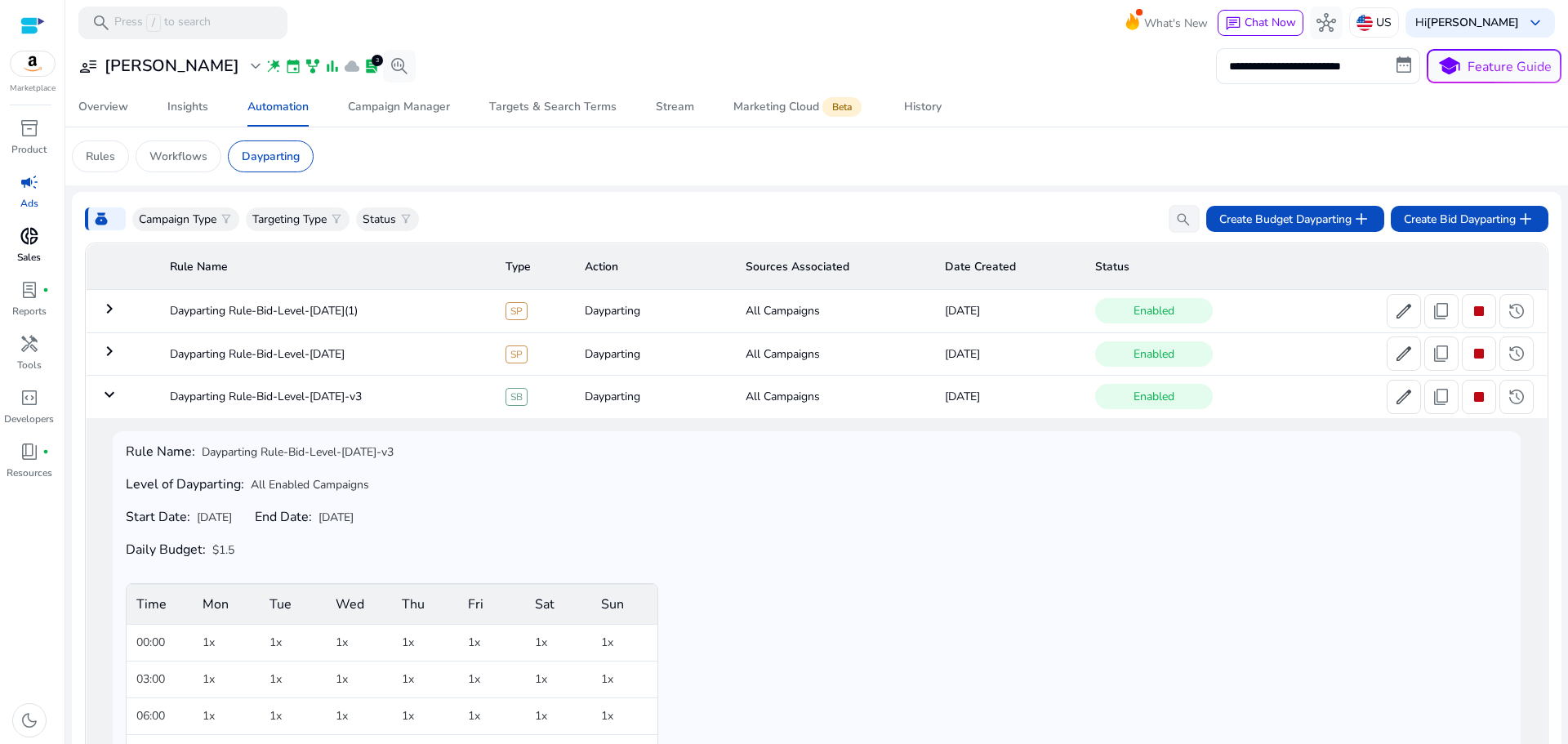
click at [101, 395] on mat-icon "keyboard_arrow_down" at bounding box center [109, 394] width 20 height 20
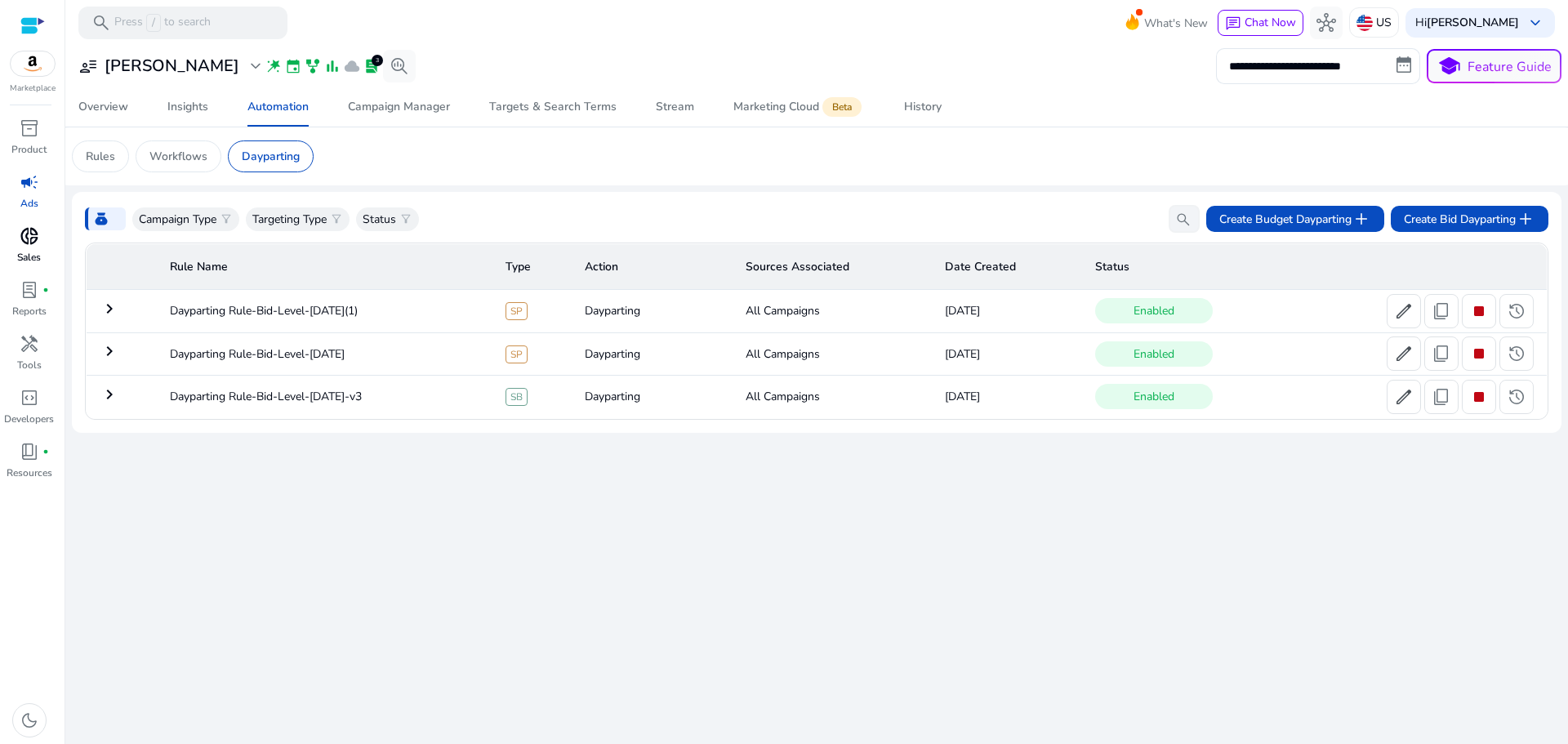
click at [110, 306] on mat-icon "keyboard_arrow_right" at bounding box center [109, 308] width 20 height 20
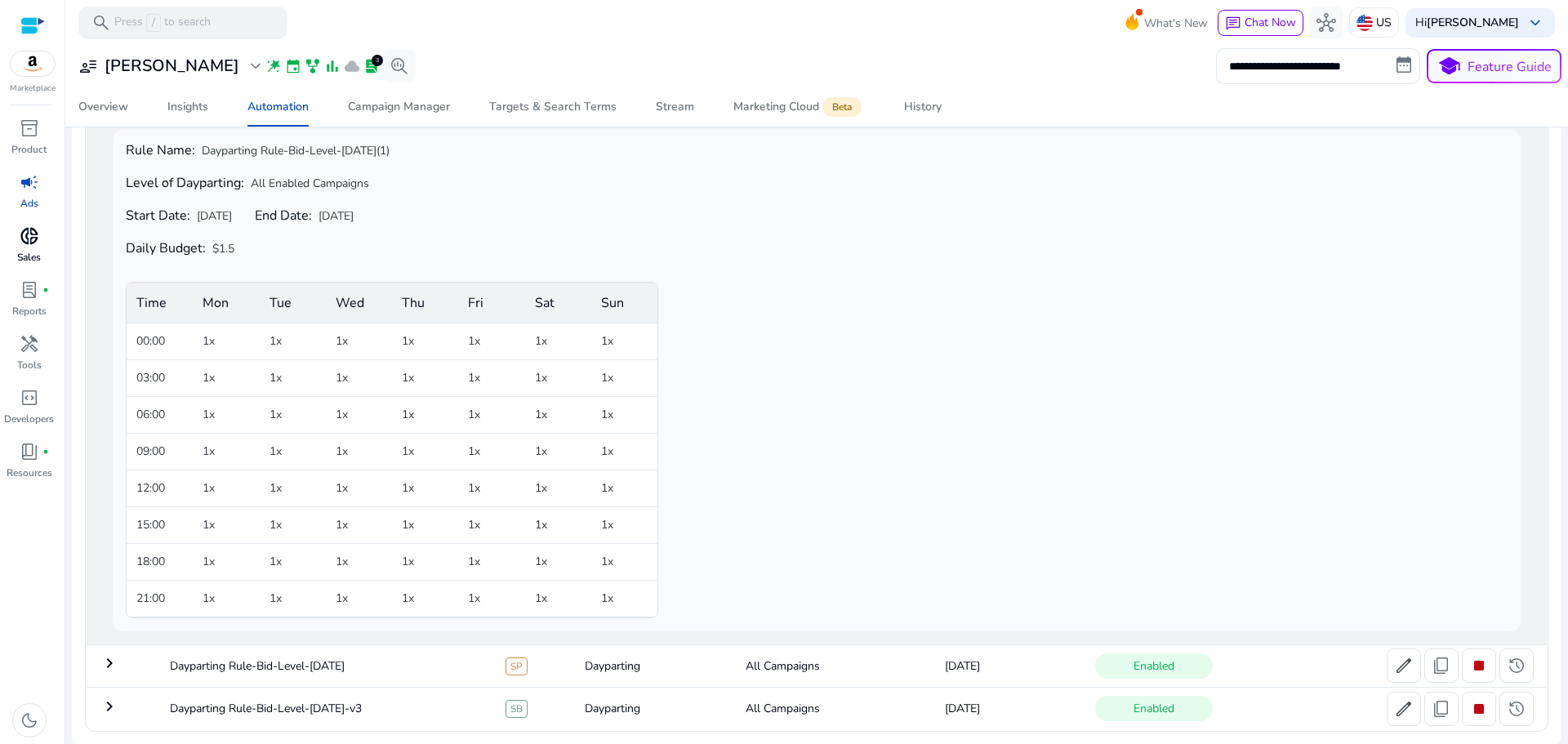
scroll to position [217, 0]
drag, startPoint x: 209, startPoint y: 339, endPoint x: 227, endPoint y: 327, distance: 21.6
click at [222, 333] on td "1x" at bounding box center [225, 339] width 66 height 37
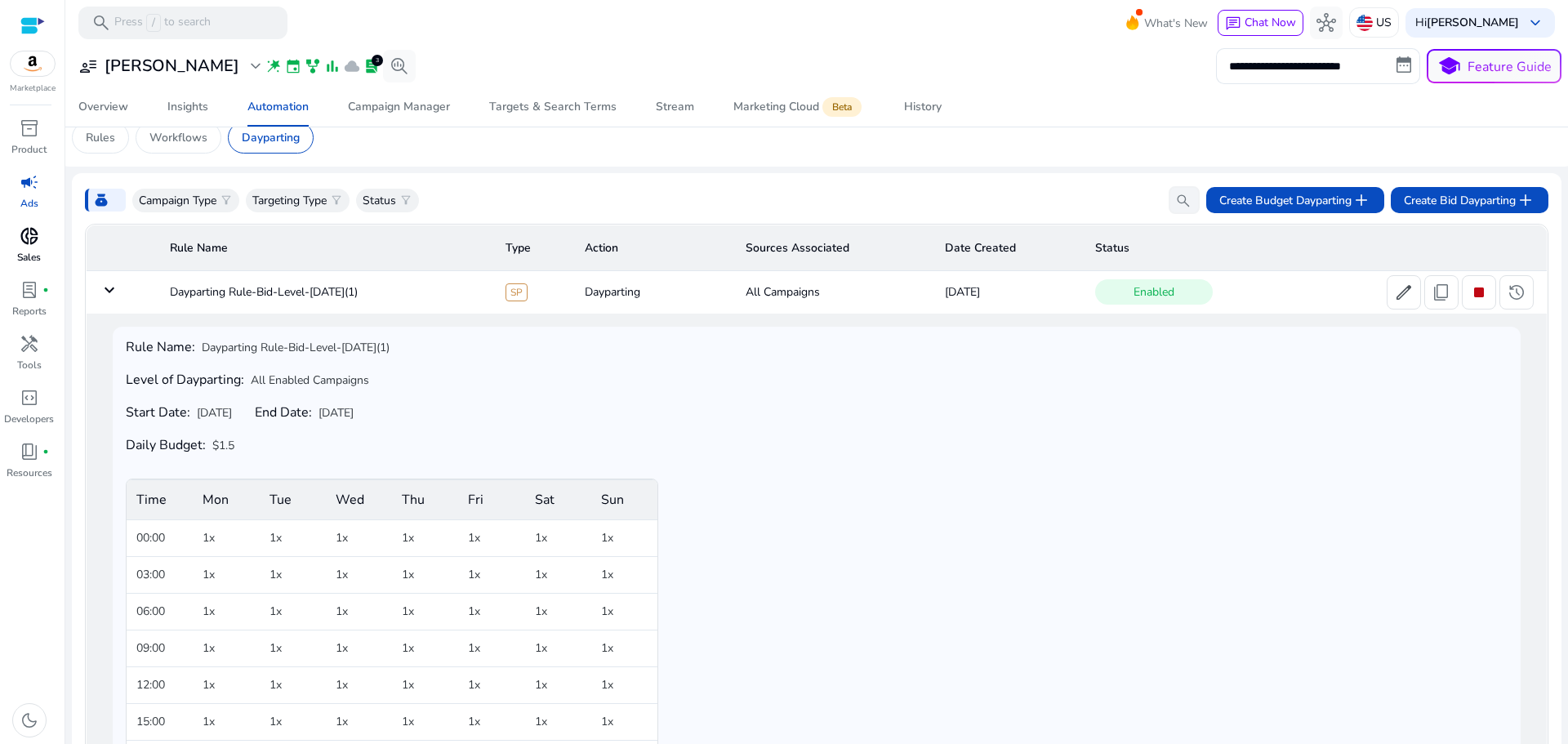
scroll to position [0, 0]
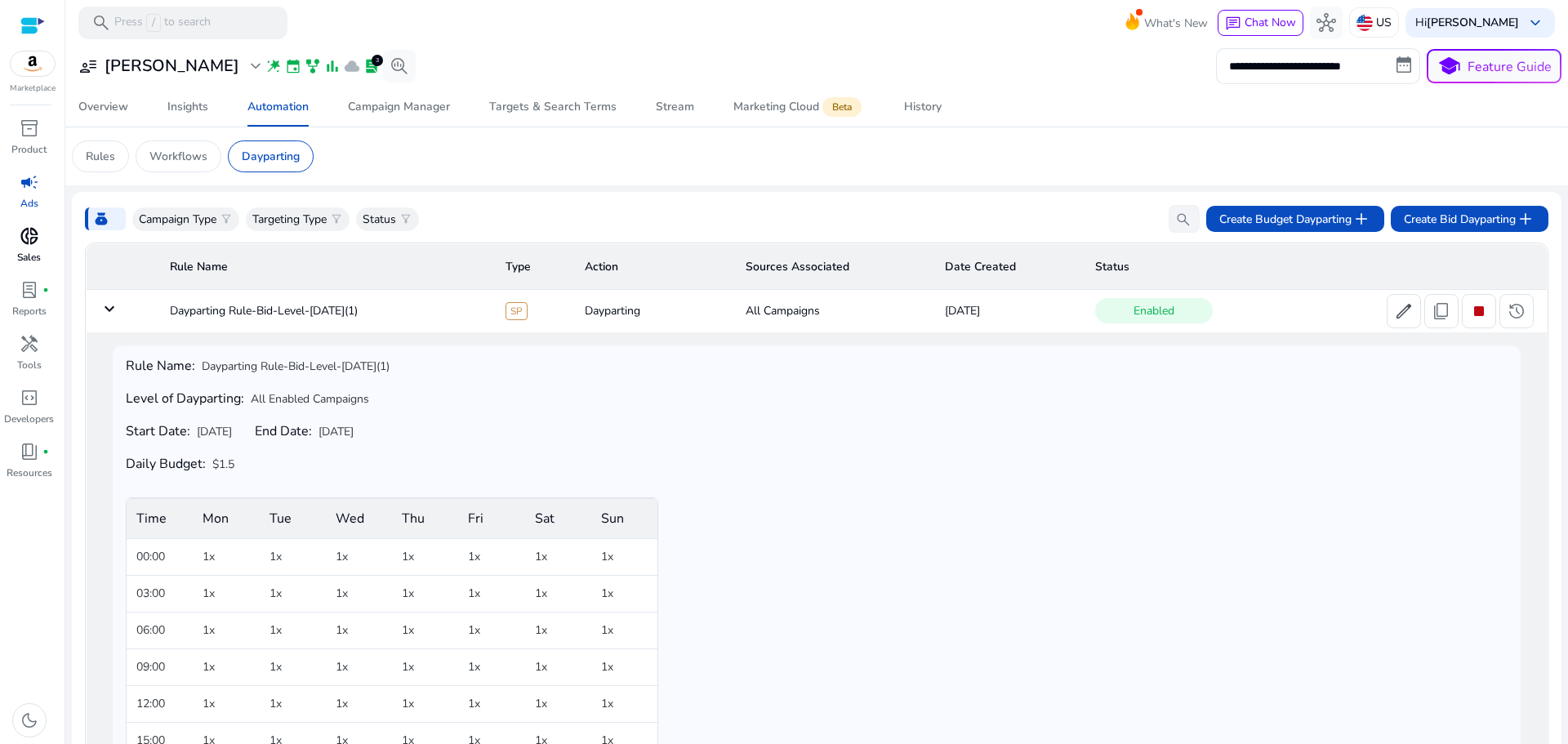
click at [109, 309] on mat-icon "keyboard_arrow_down" at bounding box center [109, 308] width 20 height 20
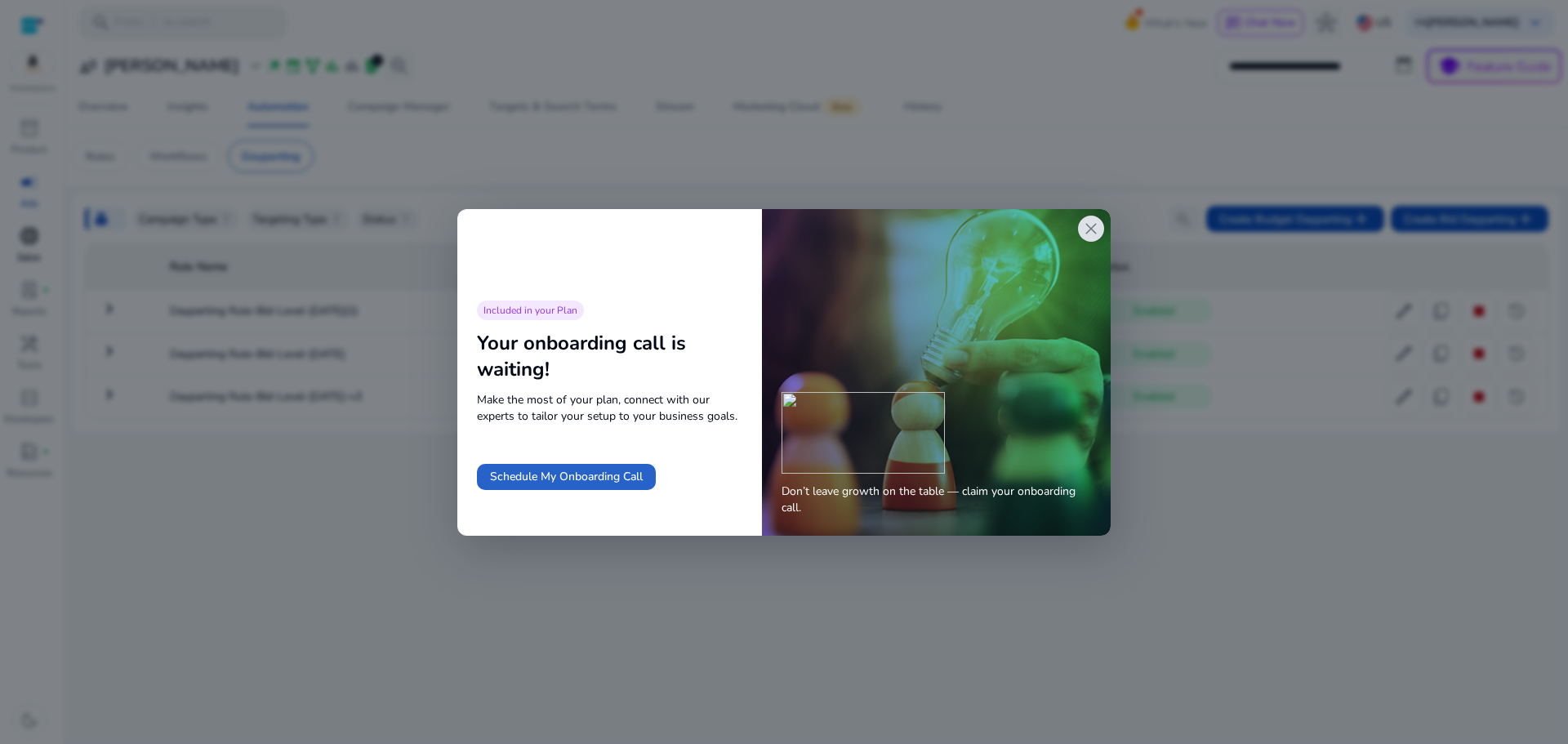
click at [1091, 222] on span "close" at bounding box center [1091, 228] width 20 height 20
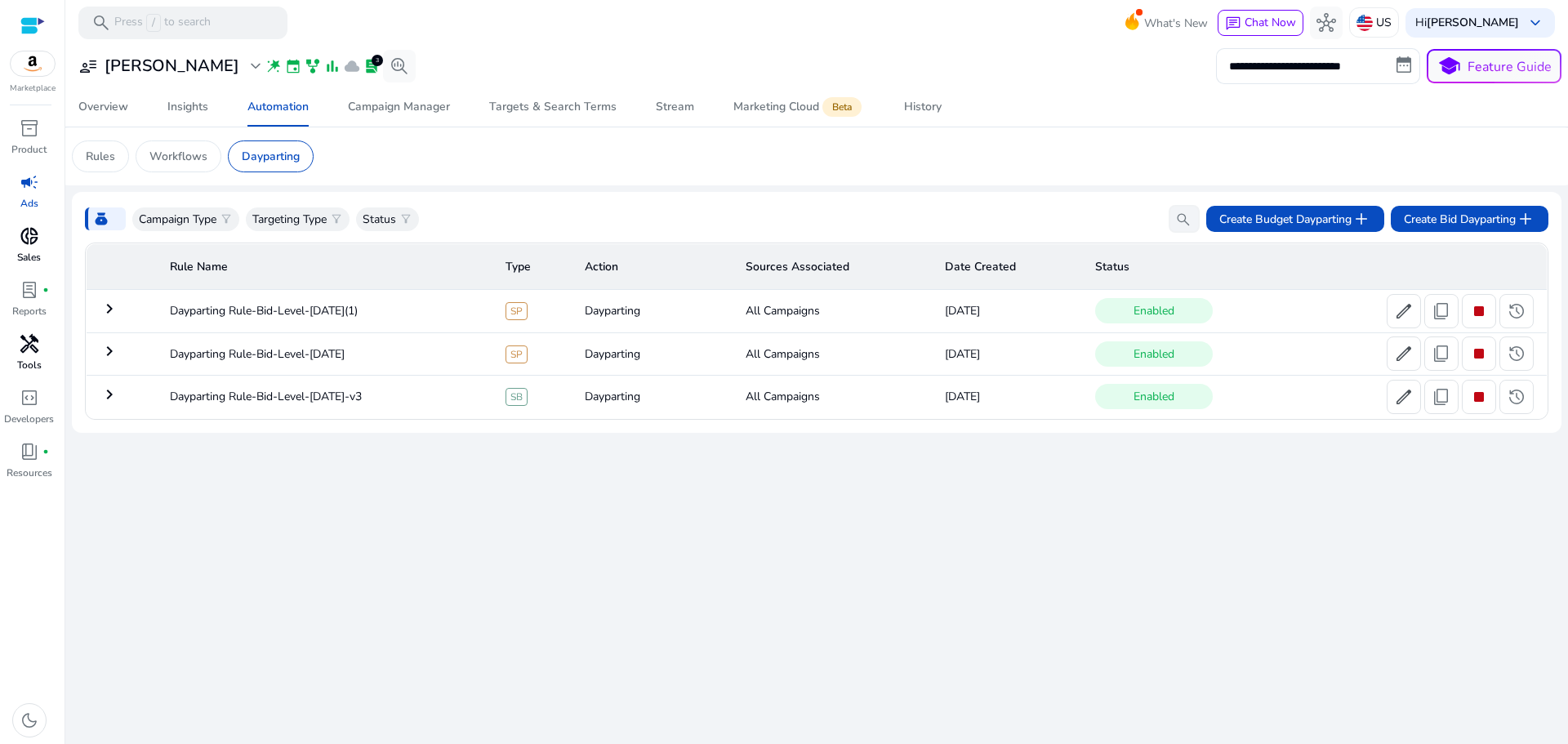
click at [22, 353] on span "handyman" at bounding box center [29, 343] width 20 height 20
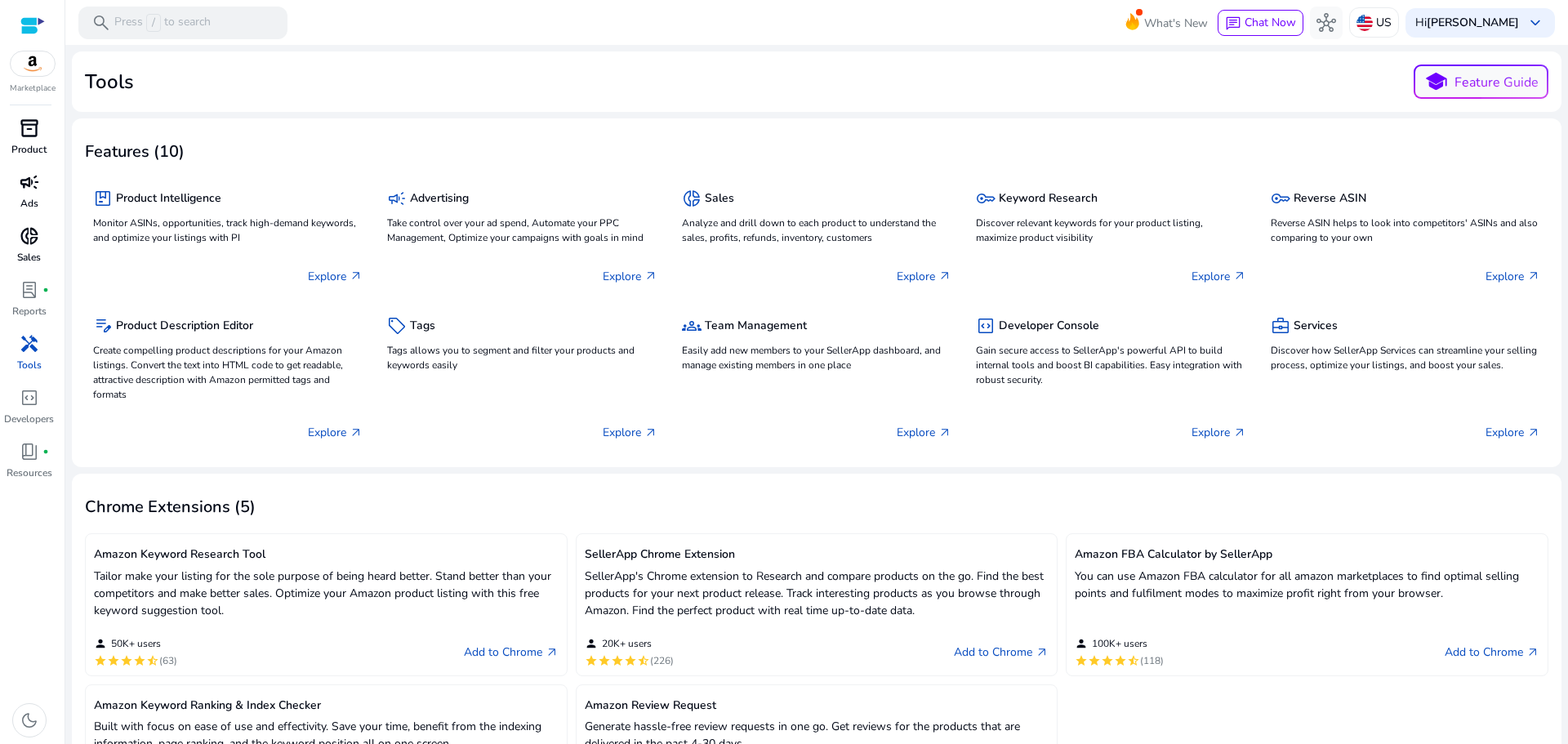
click at [32, 128] on span "inventory_2" at bounding box center [29, 128] width 20 height 20
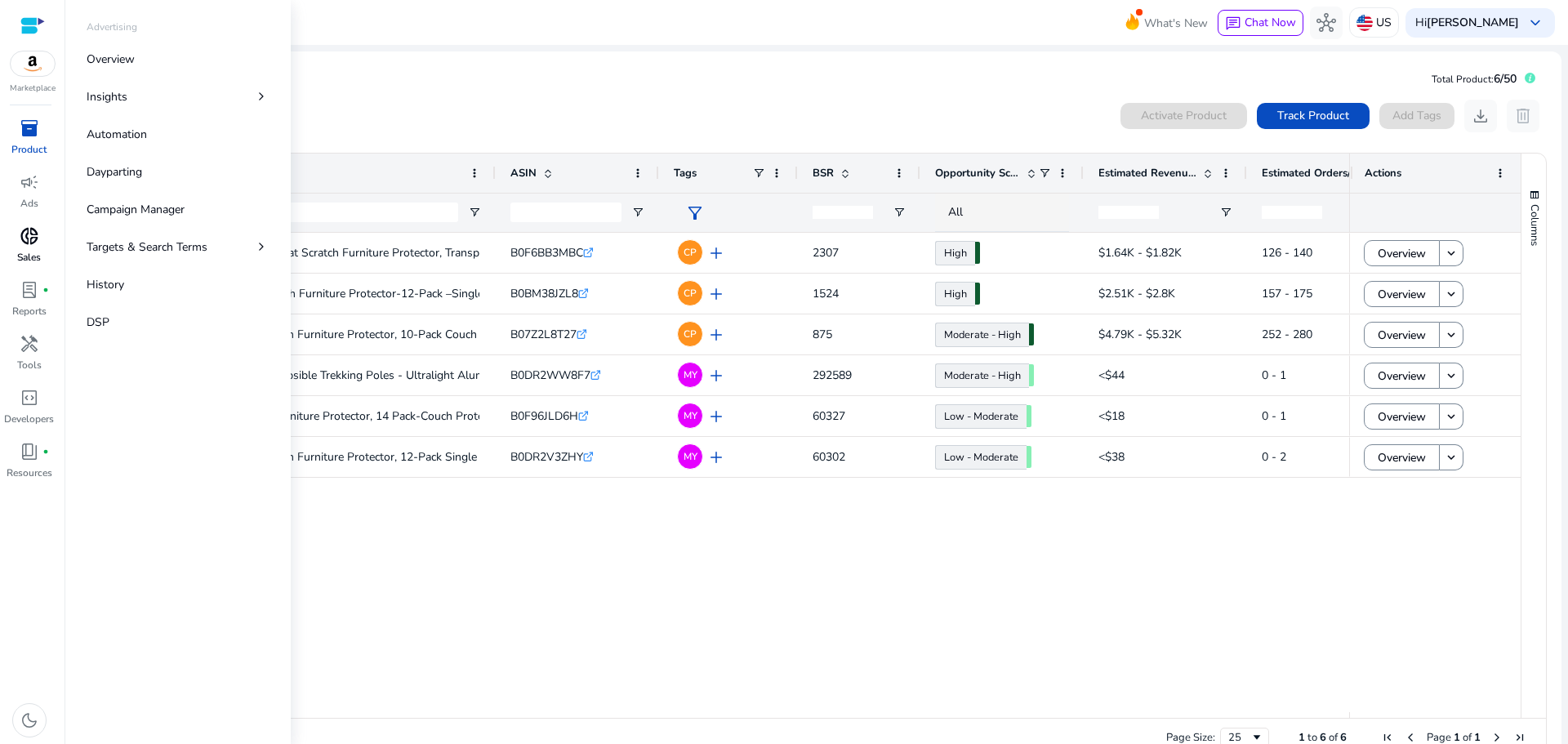
click at [39, 185] on span "campaign" at bounding box center [29, 181] width 20 height 20
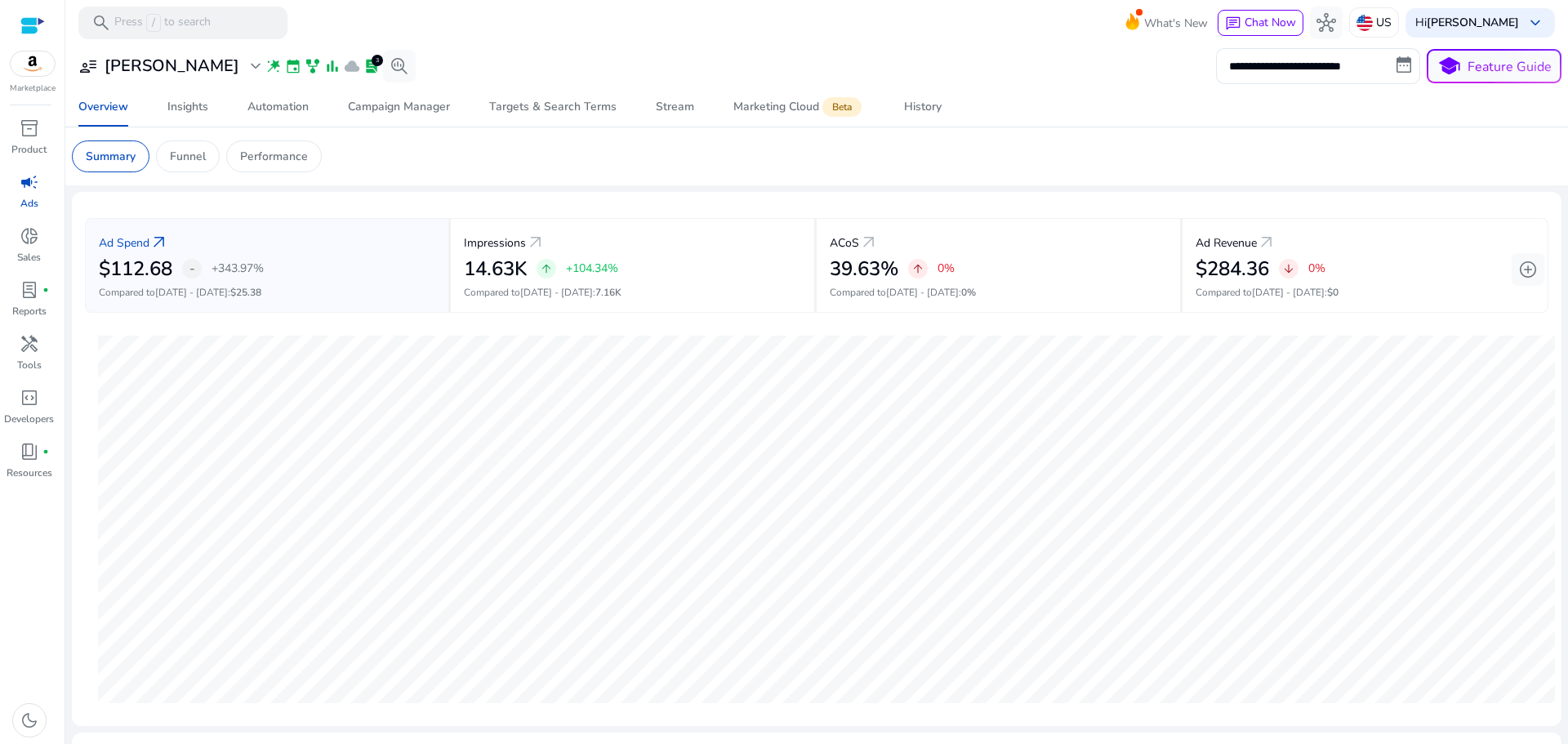
click at [25, 351] on span "handyman" at bounding box center [29, 343] width 20 height 20
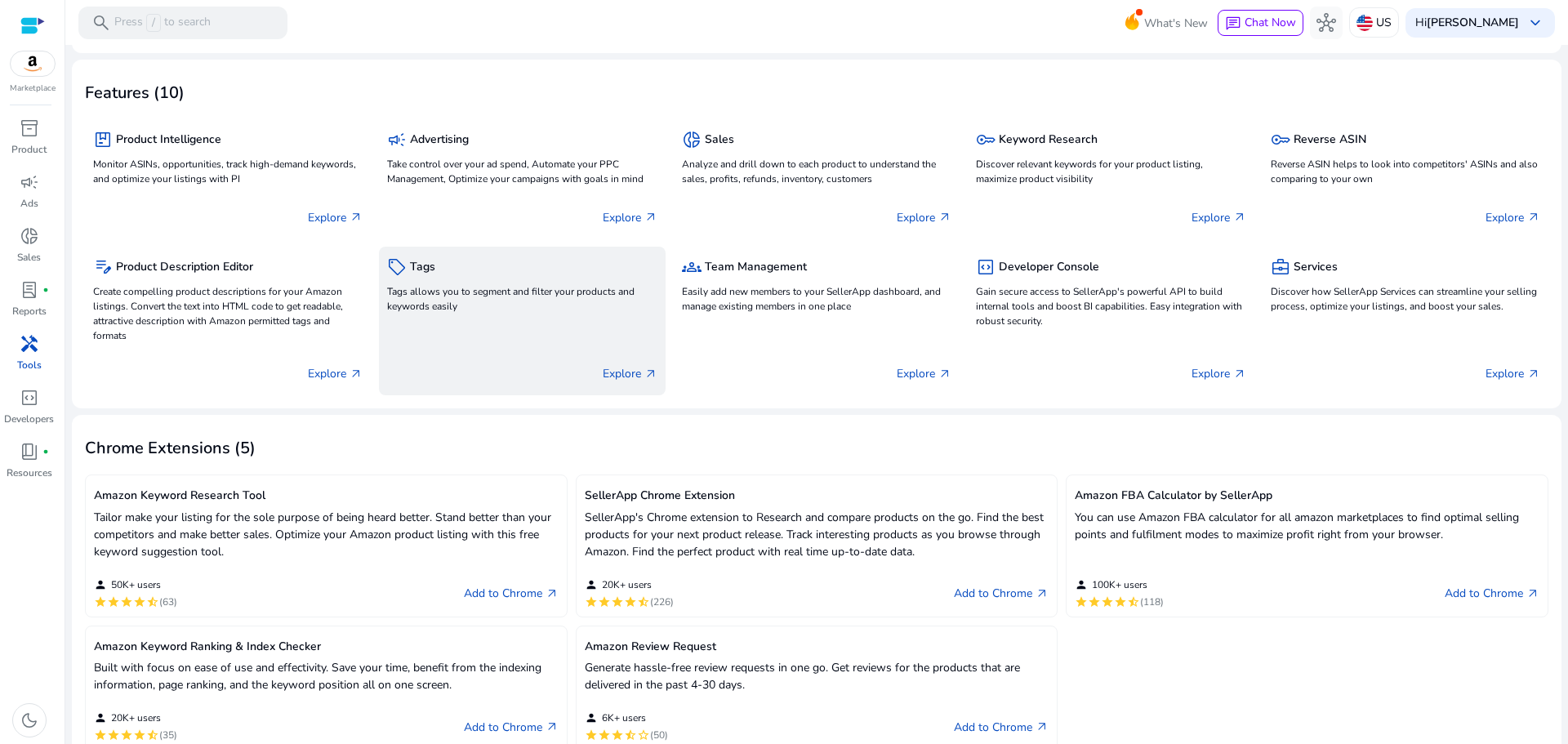
scroll to position [255, 0]
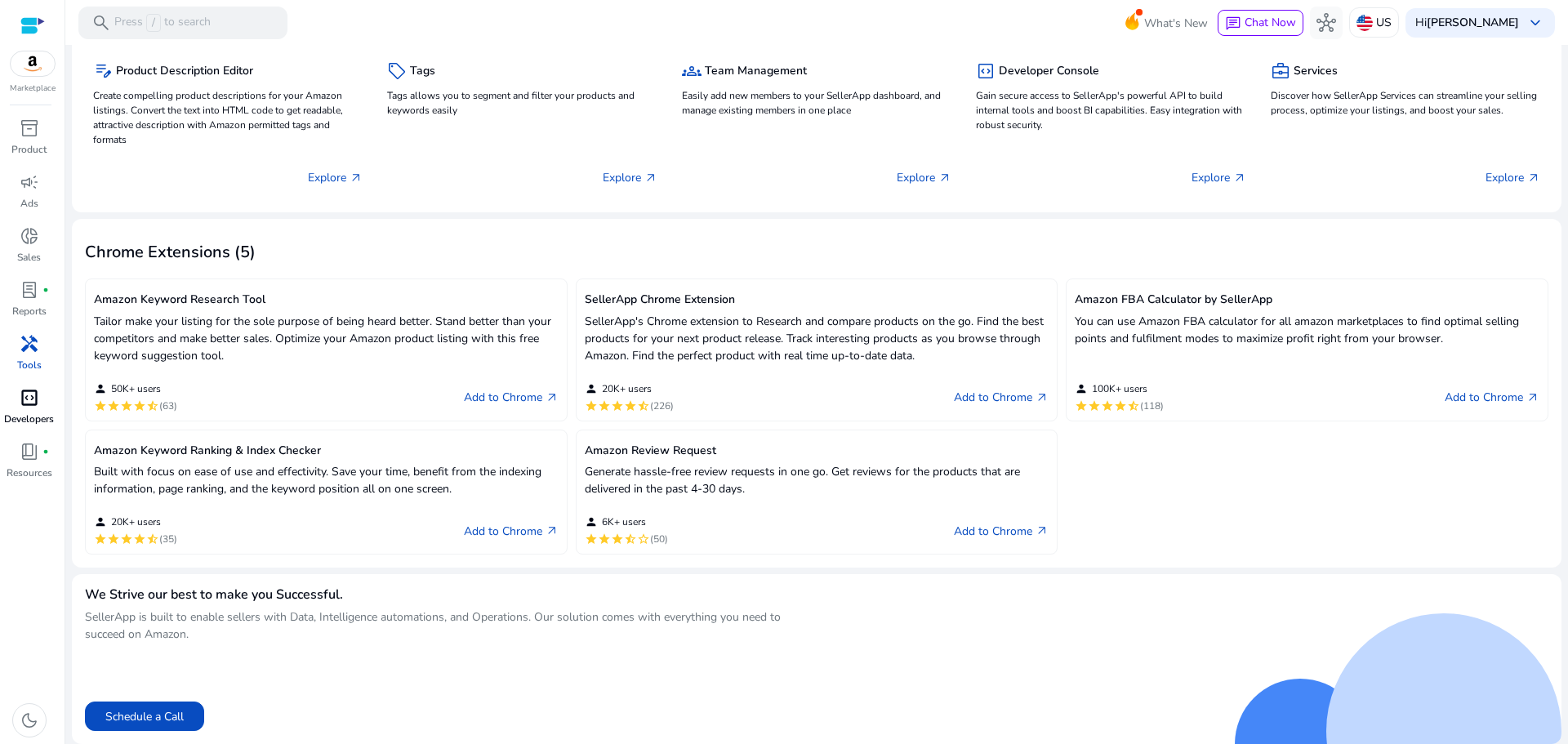
click at [27, 402] on span "code_blocks" at bounding box center [29, 397] width 20 height 20
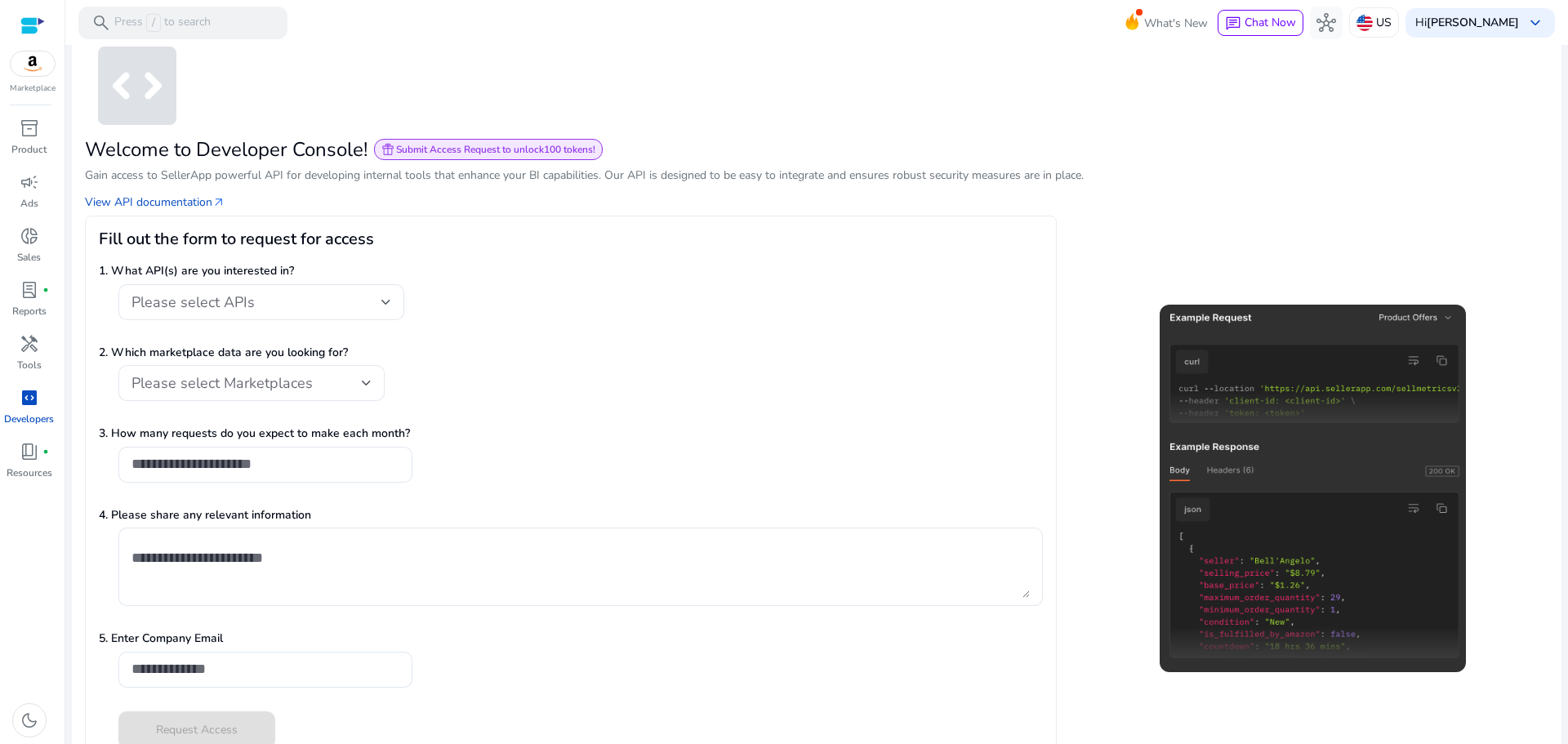
scroll to position [62, 0]
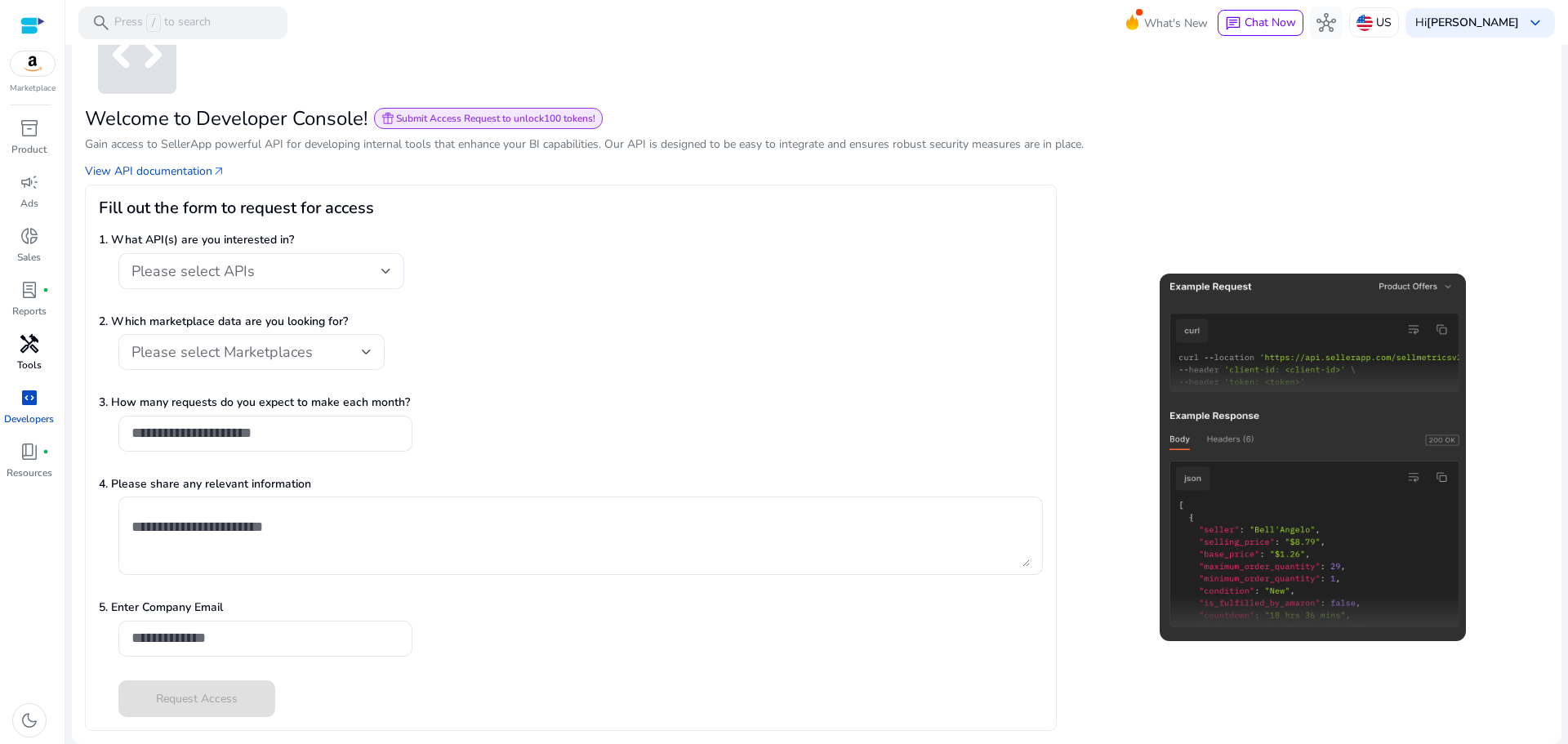
click at [47, 351] on div "handyman" at bounding box center [29, 344] width 46 height 26
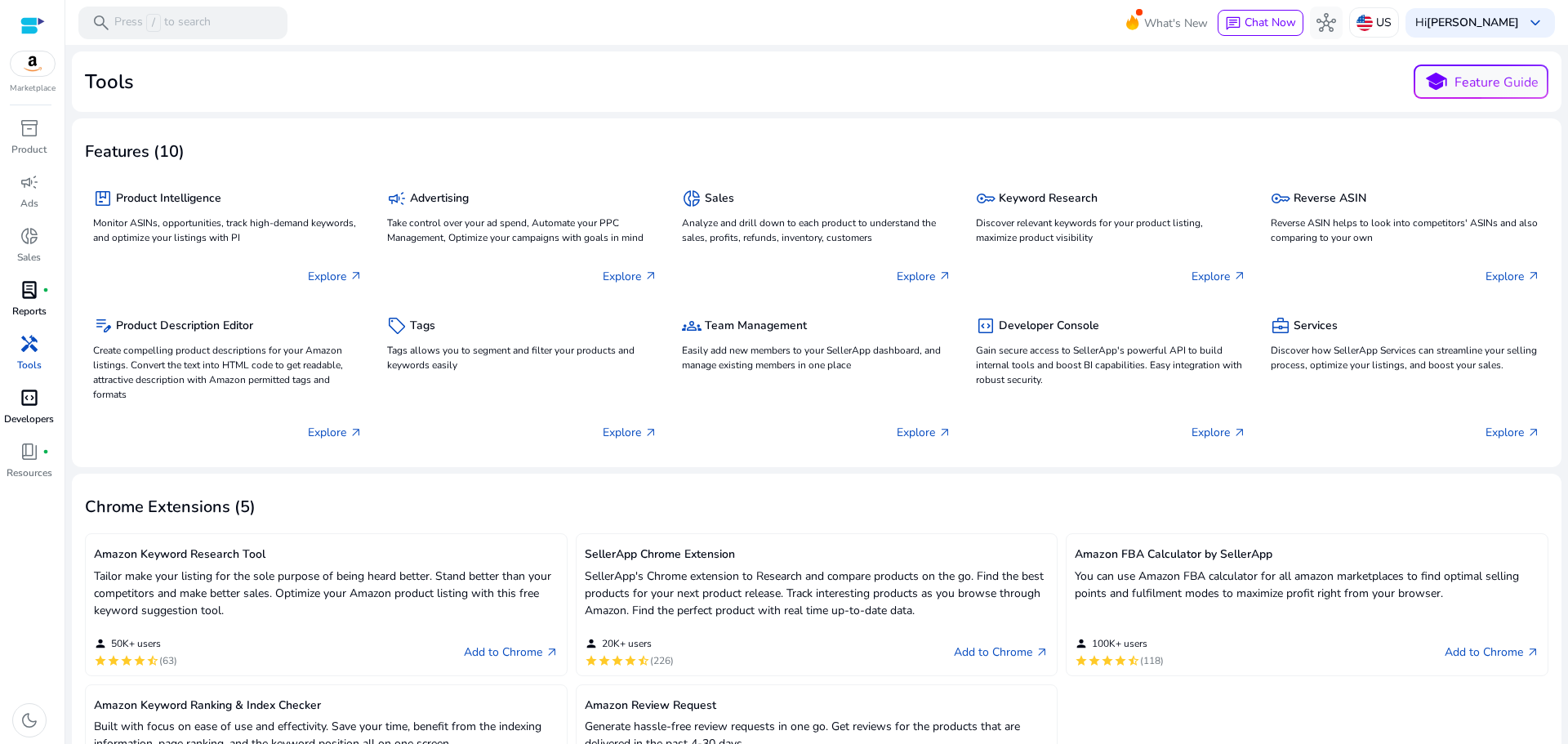
click at [24, 297] on span "lab_profile" at bounding box center [29, 289] width 20 height 20
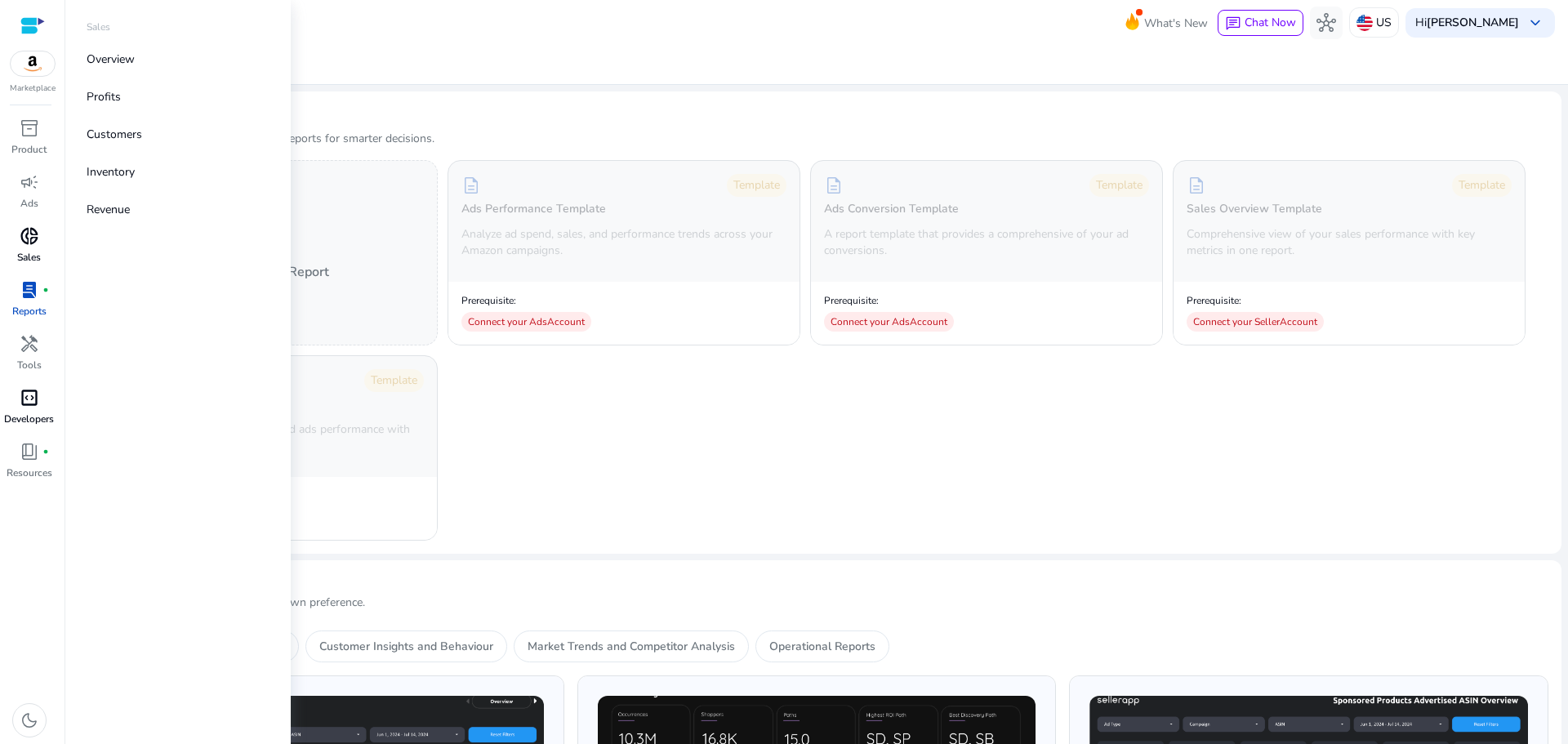
click at [19, 232] on div "donut_small" at bounding box center [29, 236] width 46 height 26
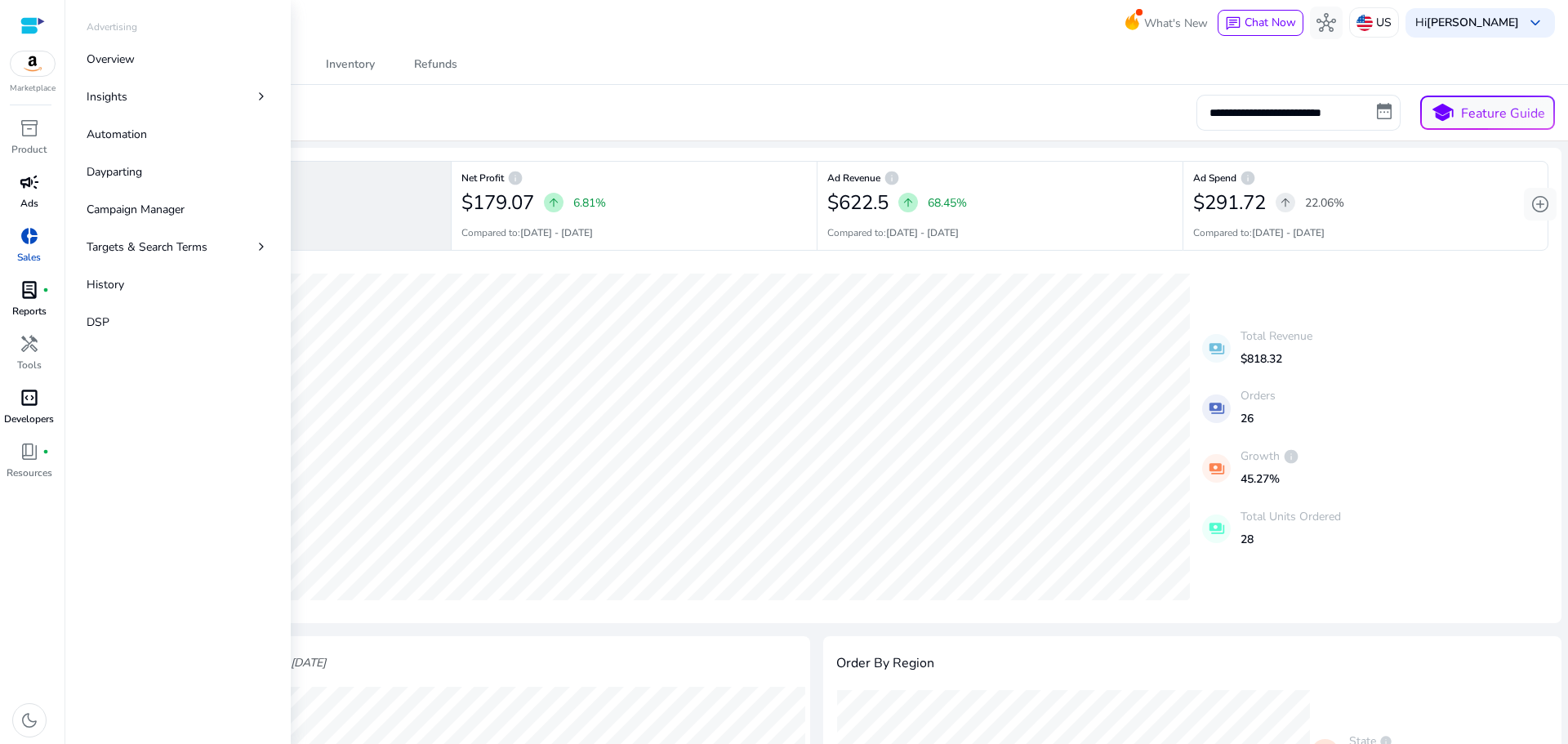
click at [28, 188] on span "campaign" at bounding box center [29, 181] width 20 height 20
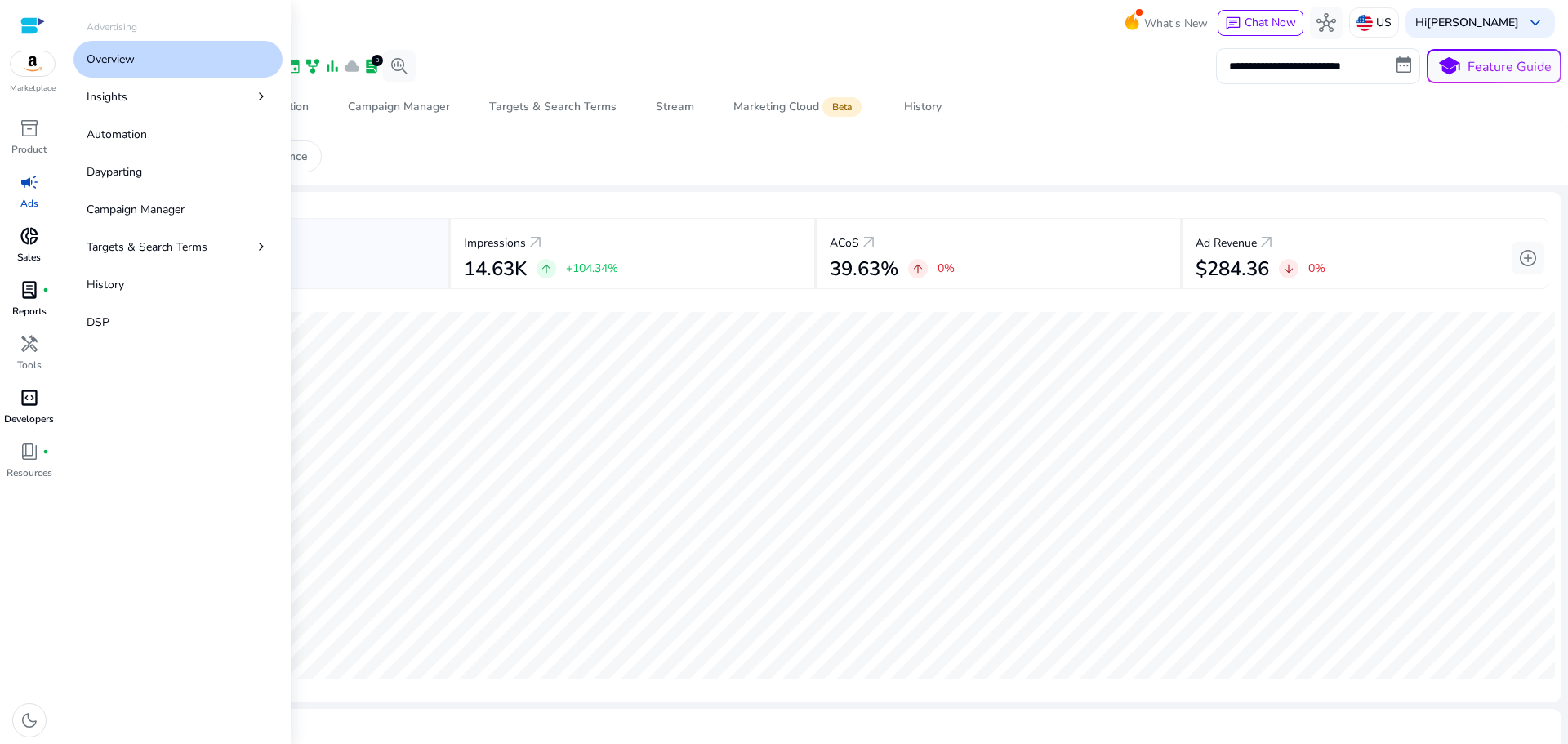
click at [23, 28] on div at bounding box center [33, 25] width 24 height 19
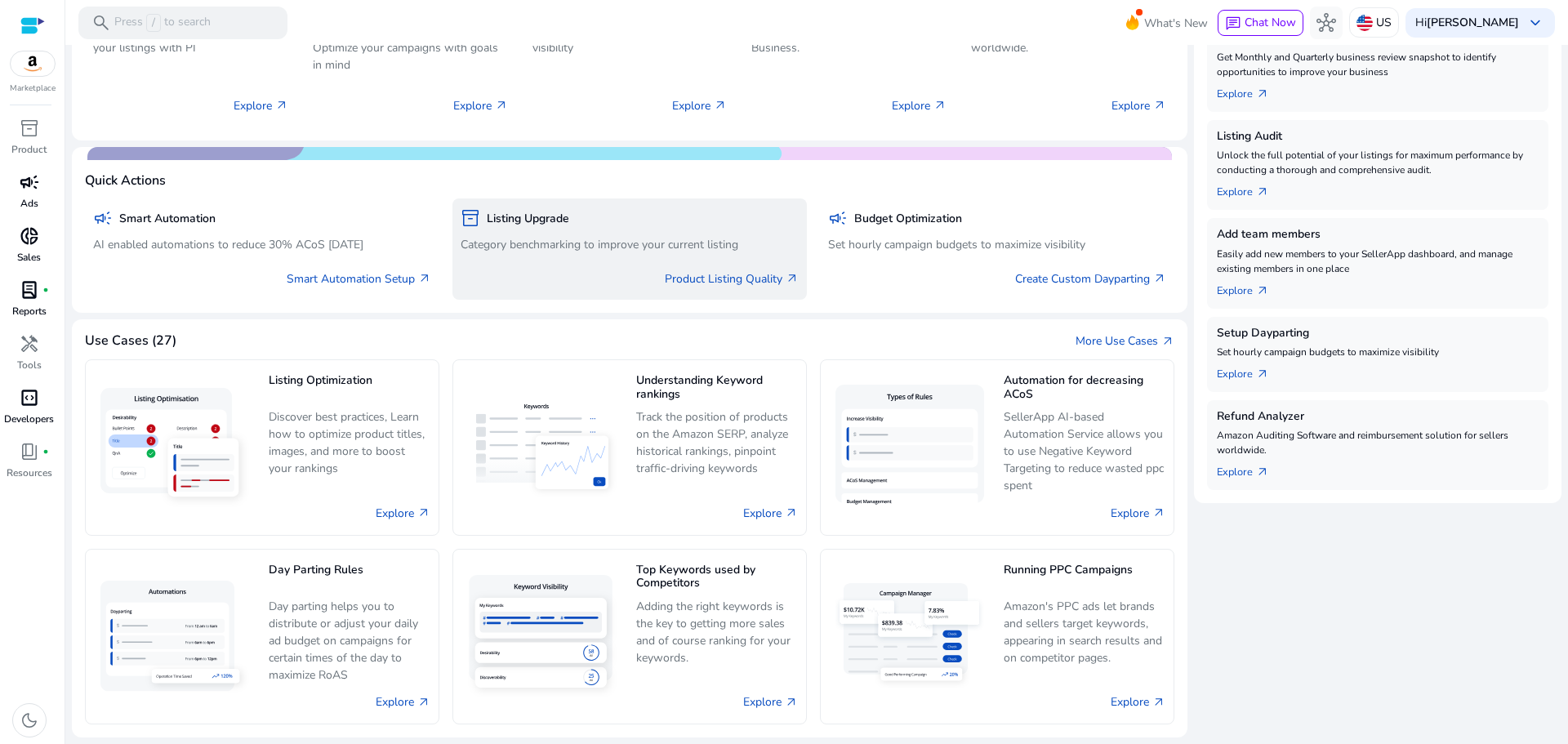
scroll to position [290, 0]
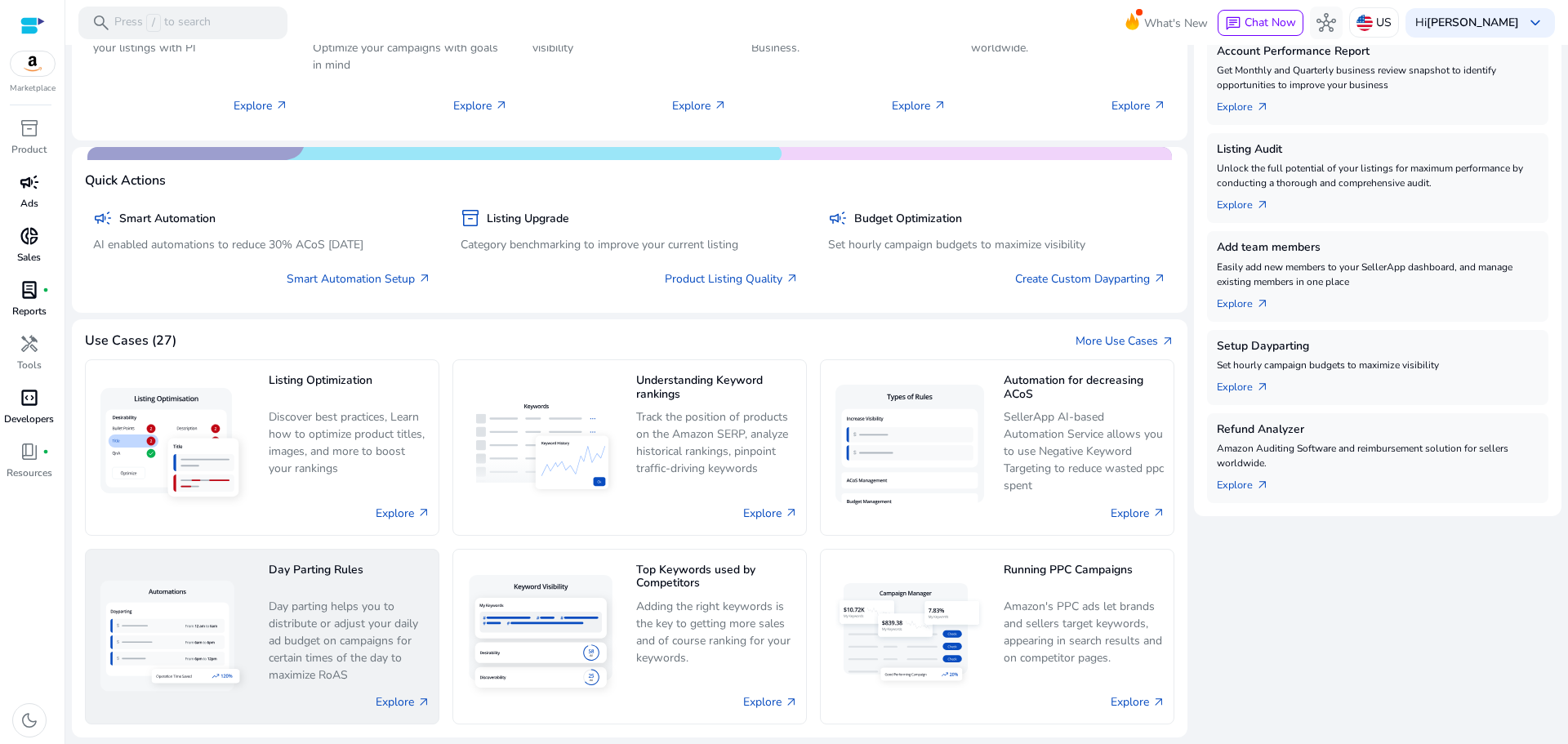
click at [315, 620] on p "Day parting helps you to distribute or adjust your daily ad budget on campaigns…" at bounding box center [349, 640] width 162 height 85
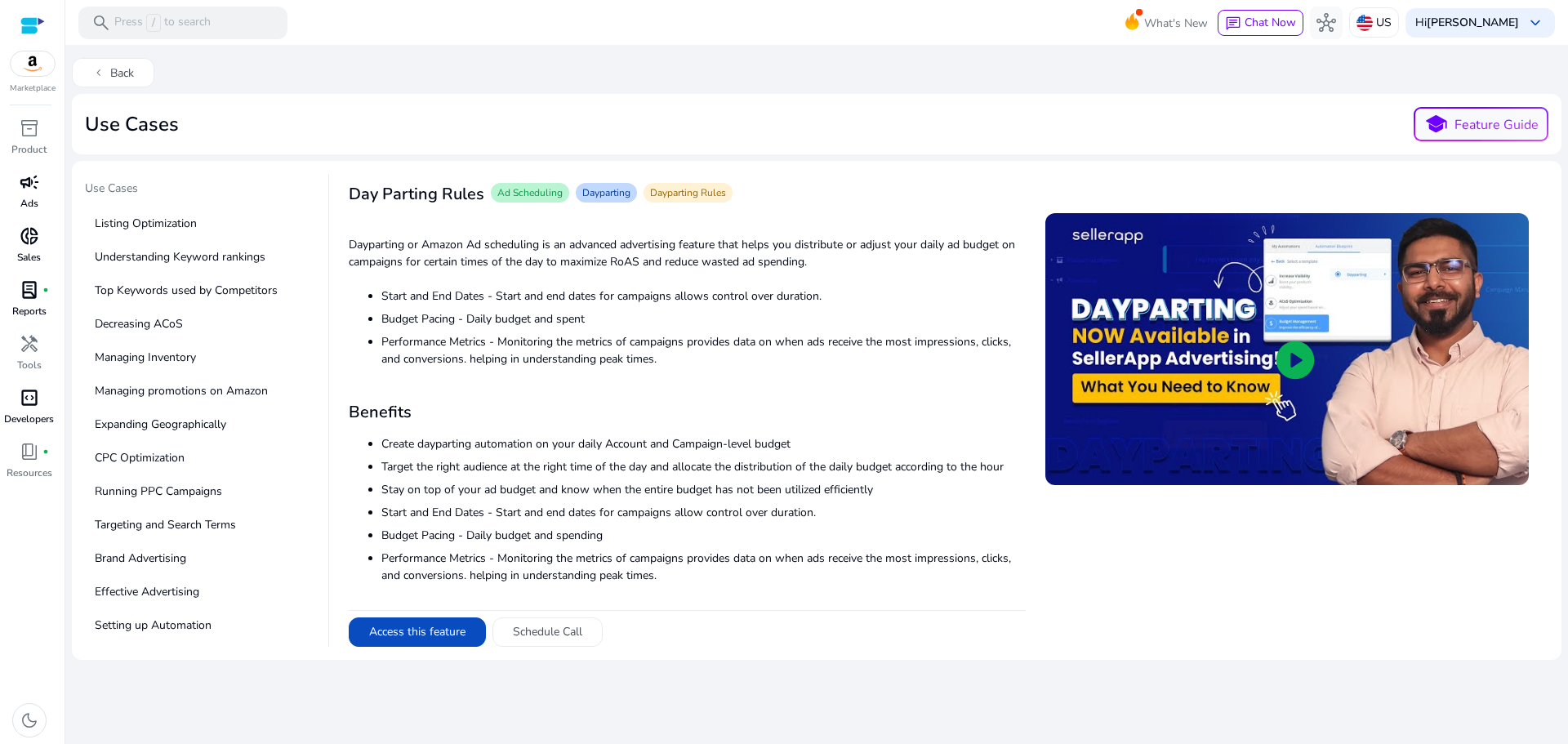
click at [1285, 358] on span "play_circle" at bounding box center [1295, 360] width 46 height 46
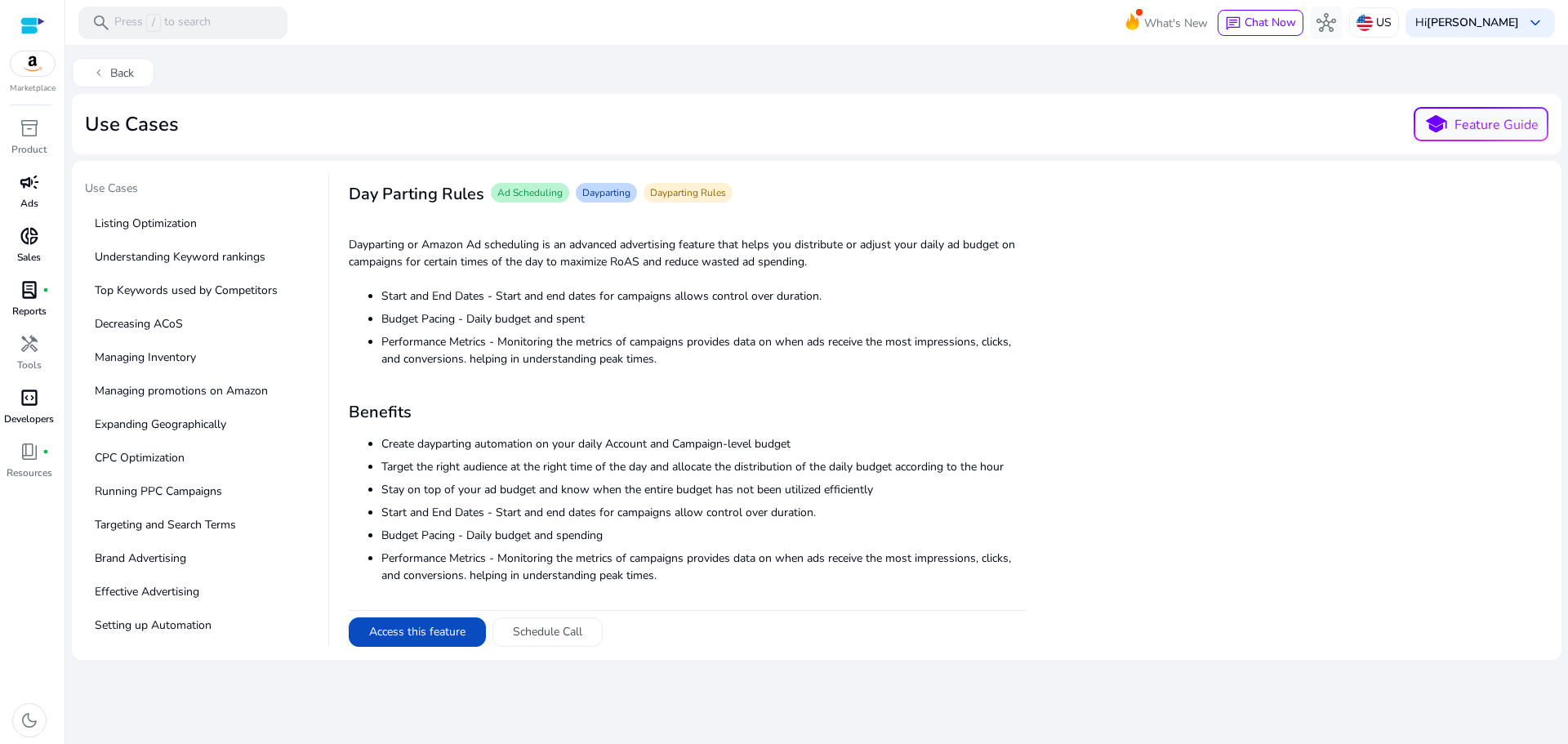
click at [1028, 640] on div "Day Parting Rules Ad Scheduling Dayparting Dayparting Rules Dayparting or Amazo…" at bounding box center [938, 410] width 1219 height 473
